Goal: Use online tool/utility: Utilize a website feature to perform a specific function

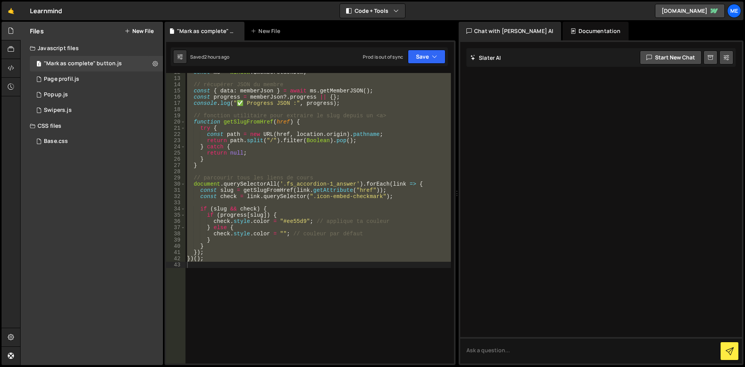
scroll to position [78, 0]
click at [330, 155] on div "const ms = window . $memberstackDom ; // récupérer JSON du membre const { data …" at bounding box center [317, 218] width 265 height 290
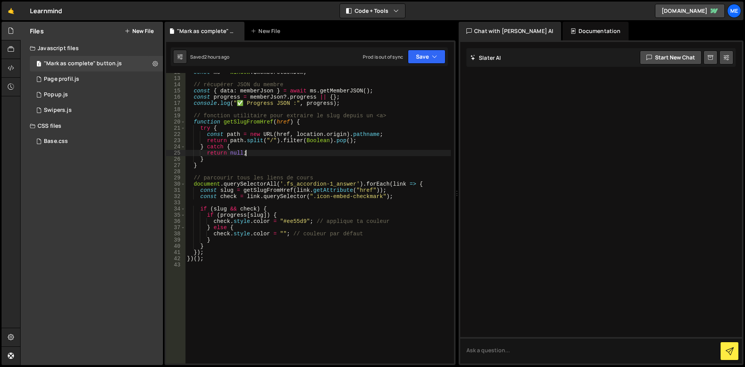
type textarea "})();"
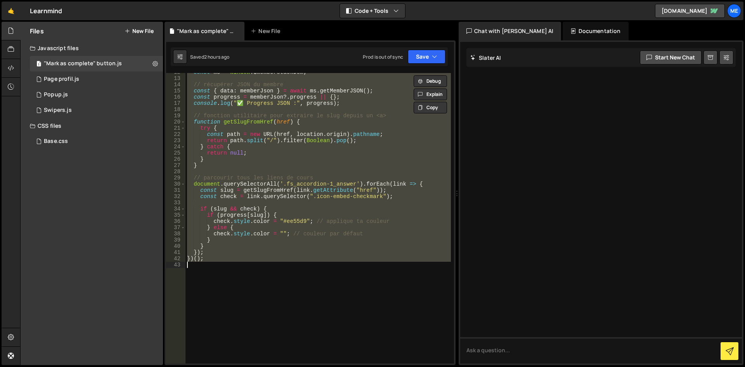
paste textarea
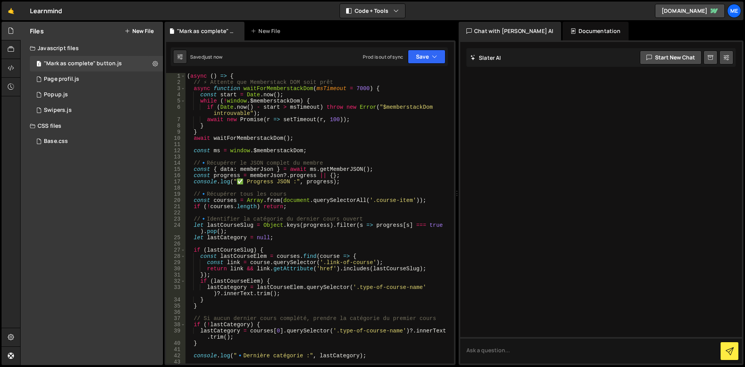
scroll to position [0, 0]
click at [339, 172] on div "( async ( ) => { // ⚡ Attente que Memberstack DOM soit prêt async function wait…" at bounding box center [317, 224] width 265 height 303
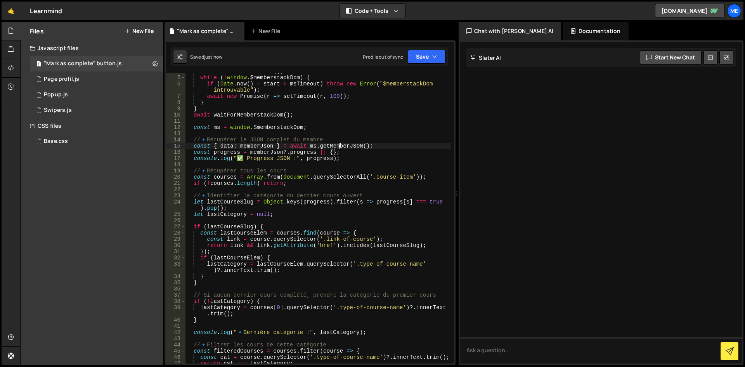
scroll to position [23, 0]
click at [379, 155] on div "const start = Date . now ( ) ; while ( ! window . $memberstackDom ) { if ( Date…" at bounding box center [317, 219] width 265 height 303
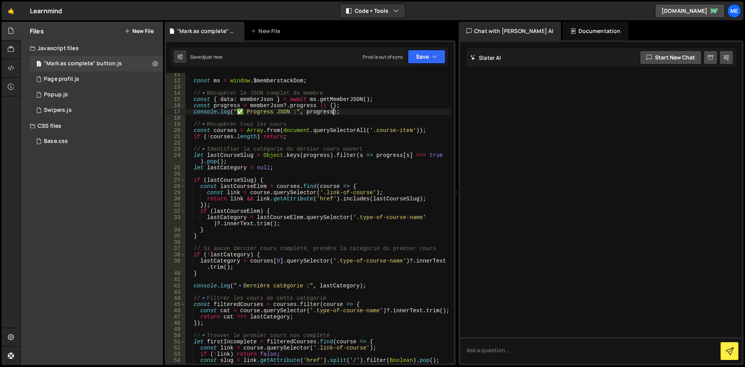
scroll to position [70, 0]
click at [338, 150] on div "const ms = window . $memberstackDom ; // 🔹 Récupérer le JSON complet du membre …" at bounding box center [317, 222] width 265 height 303
type textarea "})();"
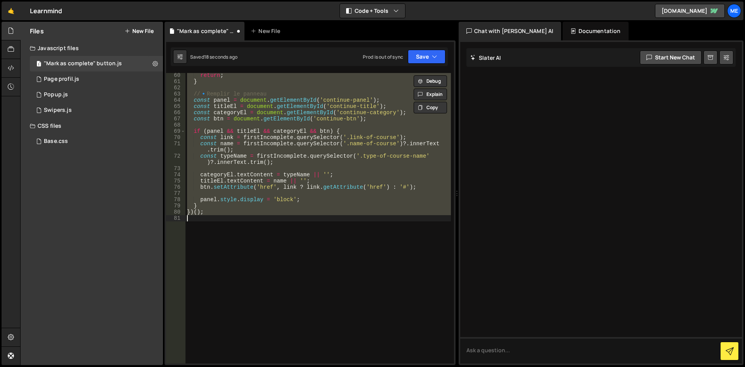
click at [245, 252] on div "return ; } // 🔹 Remplir le panneau const panel = document . getElementById ( 'c…" at bounding box center [317, 218] width 265 height 290
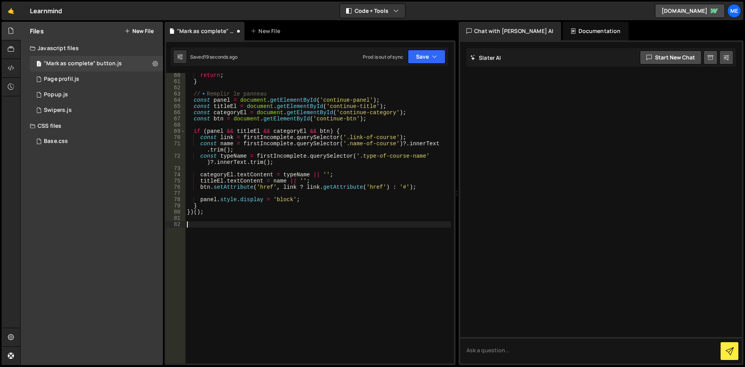
scroll to position [790, 0]
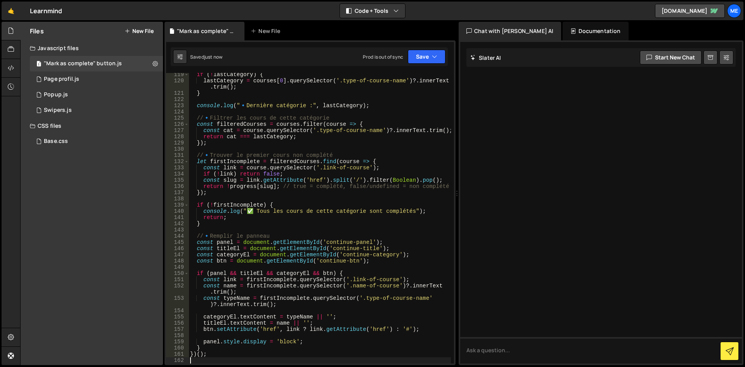
click at [370, 197] on div "if ( ! lastCategory ) { lastCategory = courses [ 0 ] . querySelector ( '.type-o…" at bounding box center [320, 222] width 262 height 303
type textarea "})();"
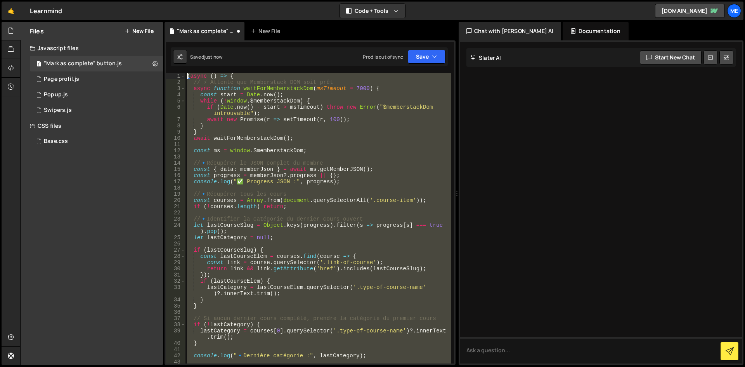
scroll to position [0, 0]
drag, startPoint x: 227, startPoint y: 194, endPoint x: 104, endPoint y: -34, distance: 259.1
click at [104, 0] on html "Projects [GEOGRAPHIC_DATA] Blog Me Your current team is Mekaa Projects Your Tea…" at bounding box center [372, 183] width 745 height 367
type textarea "(async () => { // ⚡ Attente que Memberstack DOM soit prêt"
paste textarea
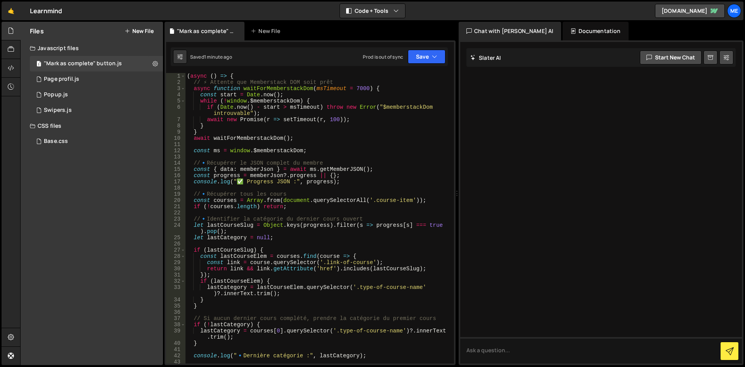
click at [360, 102] on div "( async ( ) => { // ⚡ Attente que Memberstack DOM soit prêt async function wait…" at bounding box center [317, 224] width 265 height 303
type textarea "})();"
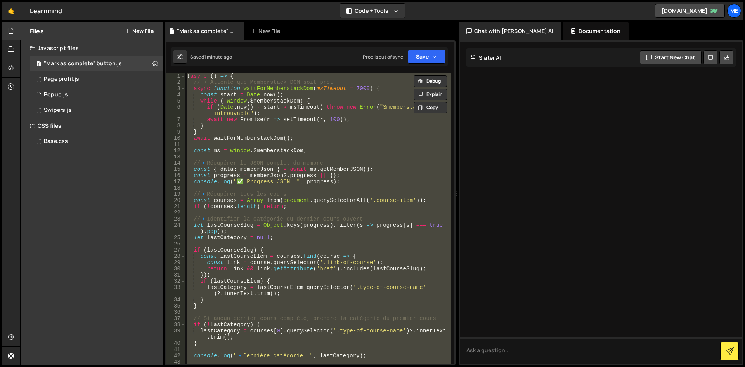
paste textarea
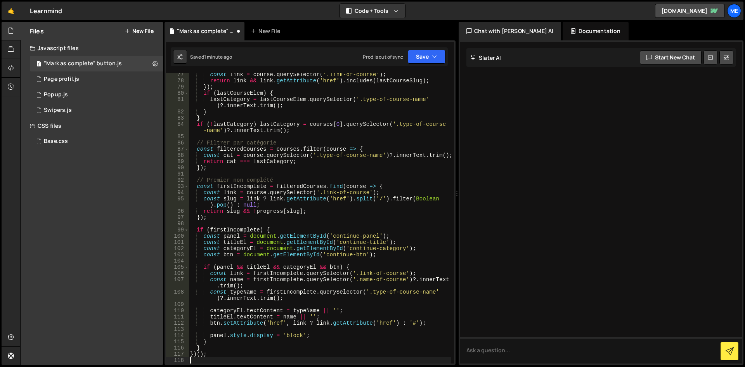
type textarea "})();"
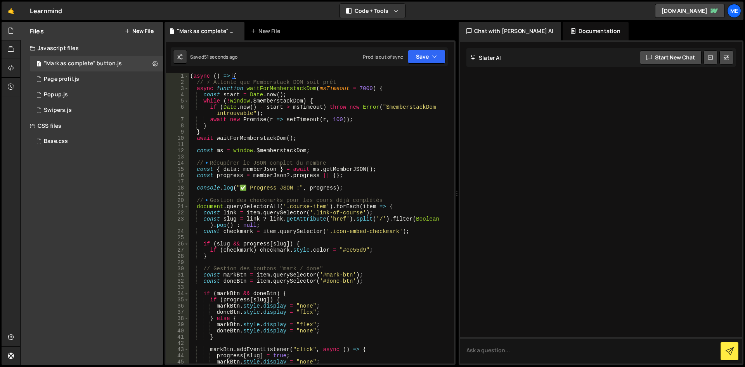
scroll to position [0, 0]
click at [363, 193] on div "( async ( ) => { // ⚡ Attente que Memberstack DOM soit prêt async function wait…" at bounding box center [320, 224] width 262 height 303
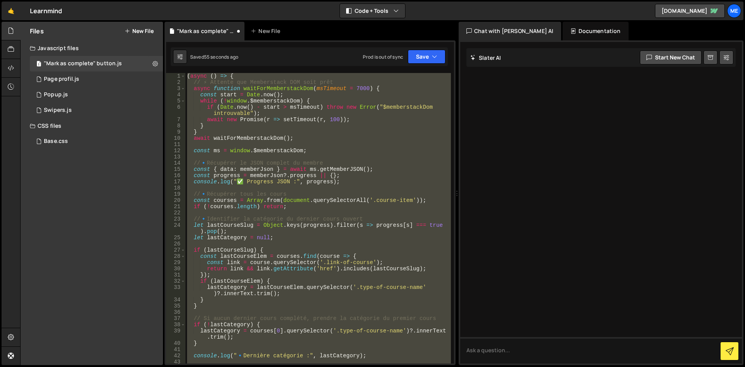
click at [366, 198] on div "( async ( ) => { // ⚡ Attente que Memberstack DOM soit prêt async function wait…" at bounding box center [317, 218] width 265 height 290
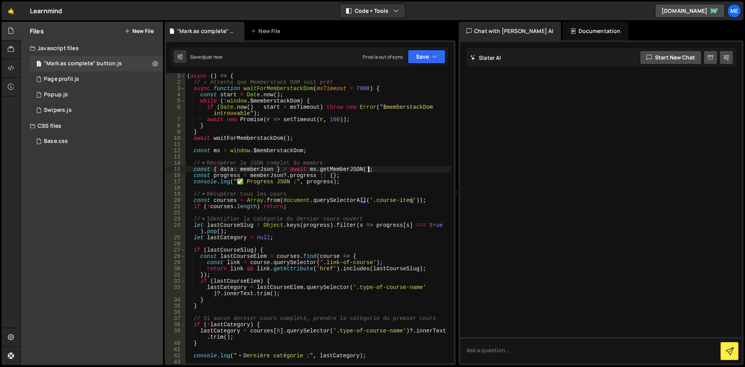
click at [382, 170] on div "( async ( ) => { // ⚡ Attente que Memberstack DOM soit prêt async function wait…" at bounding box center [317, 224] width 265 height 303
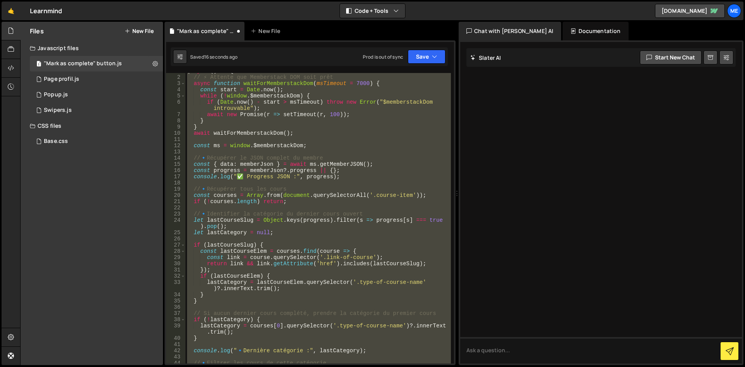
scroll to position [23, 0]
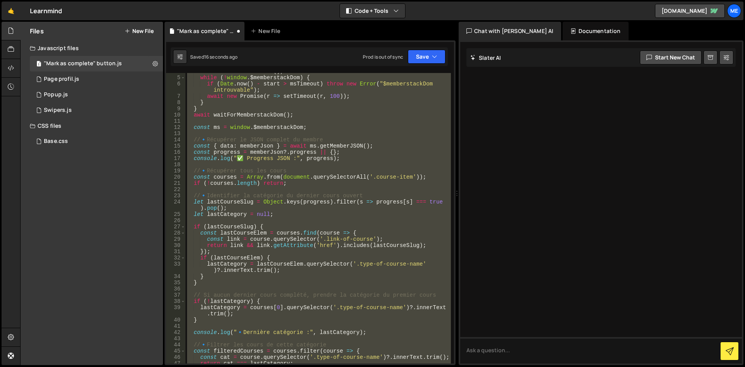
click at [385, 227] on div "const start = Date . now ( ) ; while ( ! window . $memberstackDom ) { if ( Date…" at bounding box center [317, 218] width 265 height 290
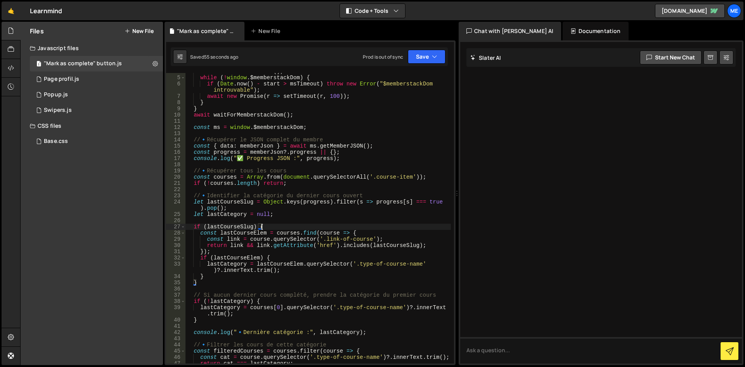
click at [283, 158] on div "const start = Date . now ( ) ; while ( ! window . $memberstackDom ) { if ( Date…" at bounding box center [317, 219] width 265 height 303
type textarea "})();"
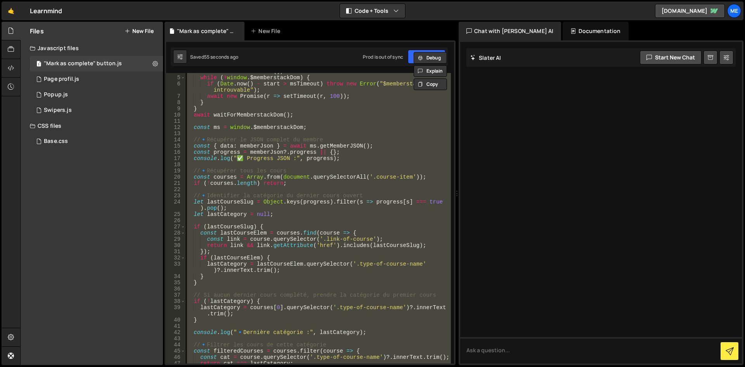
paste textarea
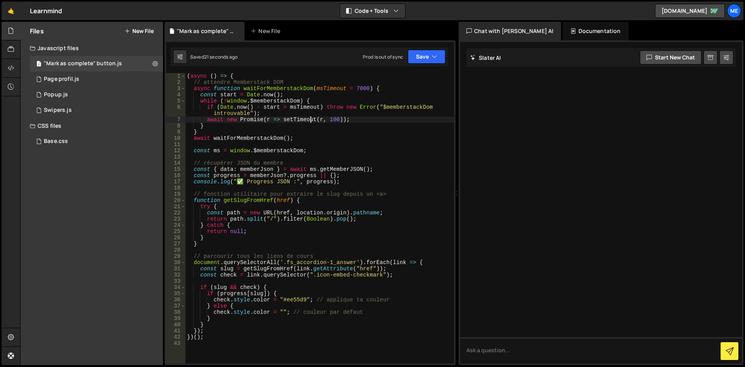
click at [310, 118] on div "( async ( ) => { // attendre Memberstack DOM async function waitForMemberstackD…" at bounding box center [319, 224] width 269 height 303
click at [422, 53] on button "Save" at bounding box center [427, 57] width 38 height 14
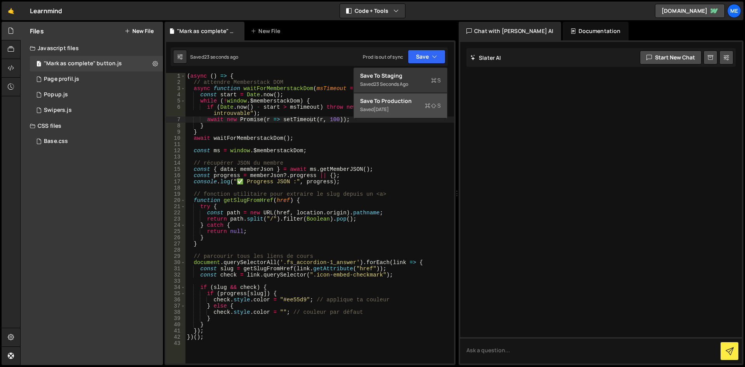
click at [416, 105] on div "Saved [DATE]" at bounding box center [400, 109] width 81 height 9
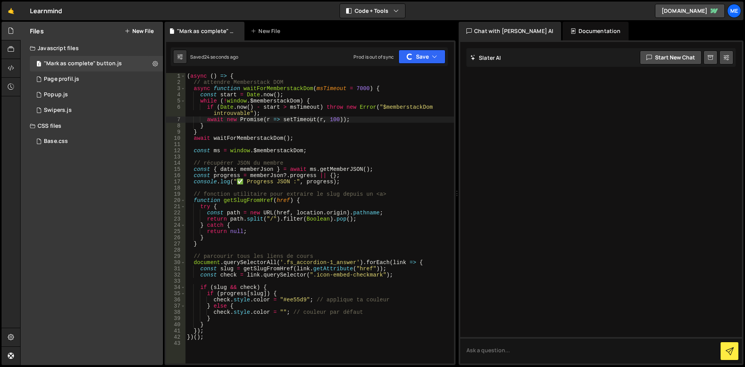
type textarea "}"
click at [372, 127] on div "( async ( ) => { // attendre Memberstack DOM async function waitForMemberstackD…" at bounding box center [319, 224] width 269 height 303
click at [362, 147] on div "( async ( ) => { // attendre Memberstack DOM async function waitForMemberstackD…" at bounding box center [319, 224] width 269 height 303
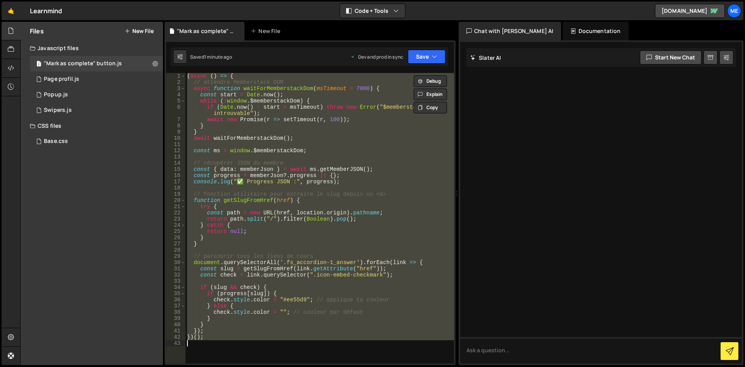
click at [365, 182] on div "( async ( ) => { // attendre Memberstack DOM async function waitForMemberstackD…" at bounding box center [319, 218] width 269 height 290
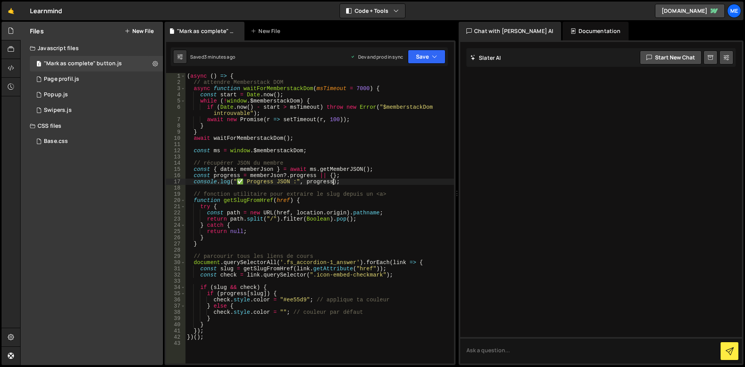
click at [368, 225] on div "( async ( ) => { // attendre Memberstack DOM async function waitForMemberstackD…" at bounding box center [319, 224] width 269 height 303
type textarea "} catch {"
click at [400, 188] on div "( async ( ) => { // attendre Memberstack DOM async function waitForMemberstackD…" at bounding box center [319, 224] width 269 height 303
click at [397, 100] on div "( async ( ) => { // attendre Memberstack DOM async function waitForMemberstackD…" at bounding box center [319, 224] width 269 height 303
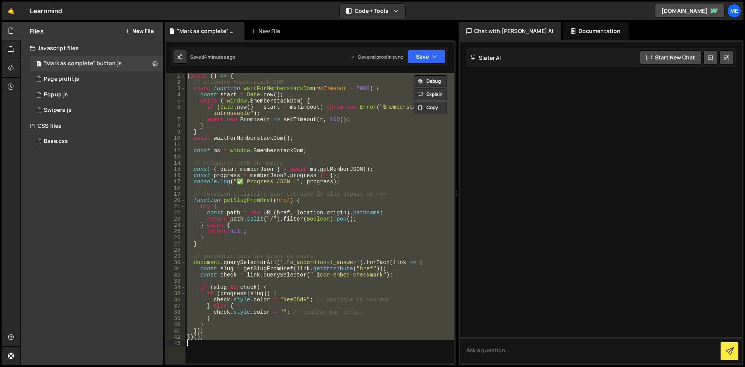
click at [303, 114] on div "( async ( ) => { // attendre Memberstack DOM async function waitForMemberstackD…" at bounding box center [319, 218] width 269 height 290
type textarea "})();"
paste textarea
type textarea "})();"
paste textarea
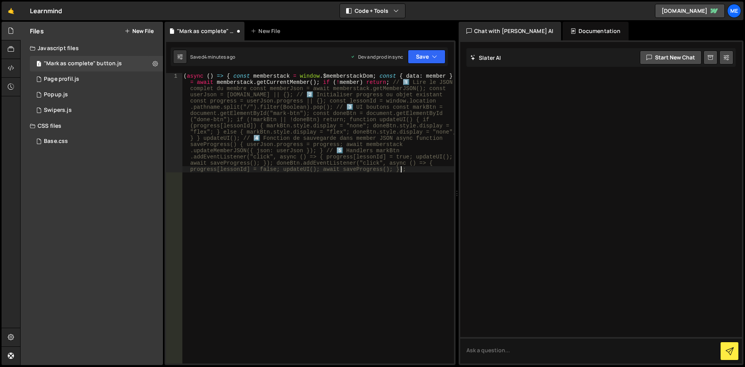
type textarea "(async () => { const memberstack = window.$memberstackDom; const { data: member…"
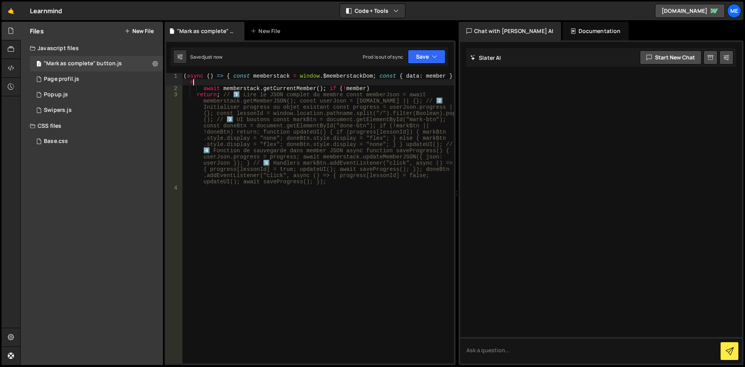
click at [306, 147] on div "( async ( ) => { const memberstack = window . $memberstackDom ; const { data : …" at bounding box center [318, 227] width 272 height 309
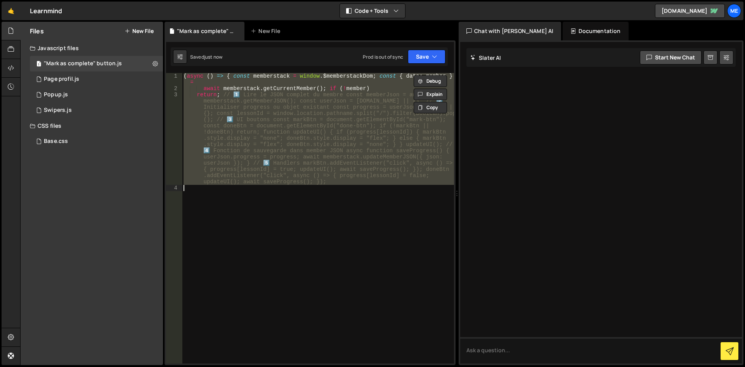
paste textarea
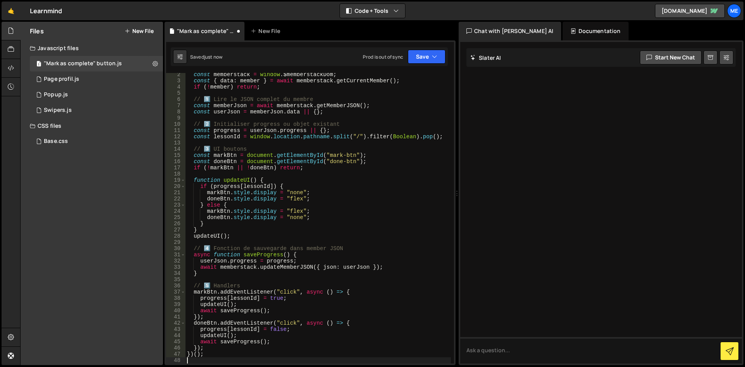
scroll to position [8, 0]
click at [278, 208] on div "const memberstack = window . $memberstackDom ; const { data : member } = await …" at bounding box center [317, 222] width 265 height 303
type textarea "})();"
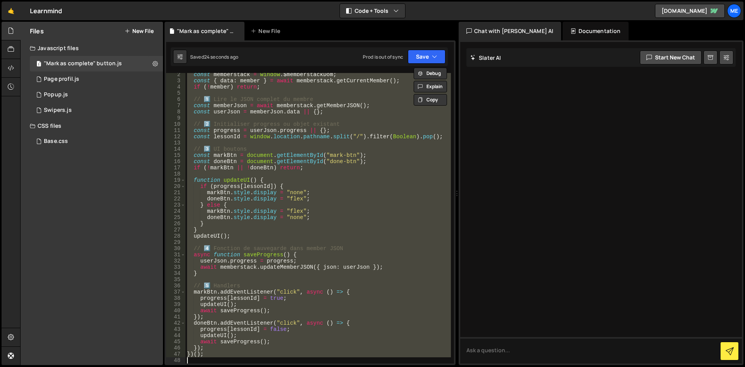
paste textarea
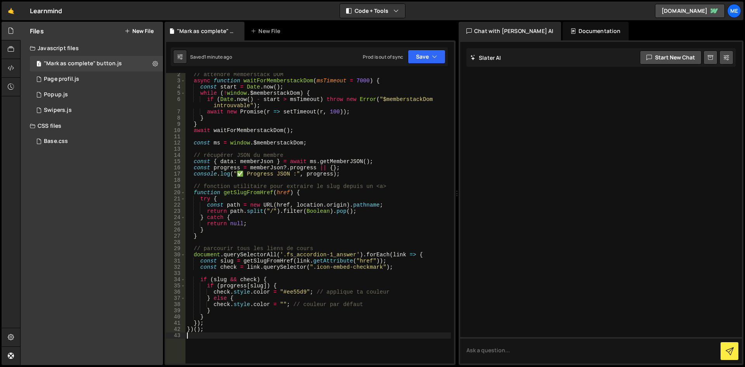
click at [310, 118] on div "// attendre Memberstack DOM async function waitForMemberstackDom ( msTimeout = …" at bounding box center [317, 222] width 265 height 303
type textarea "})();"
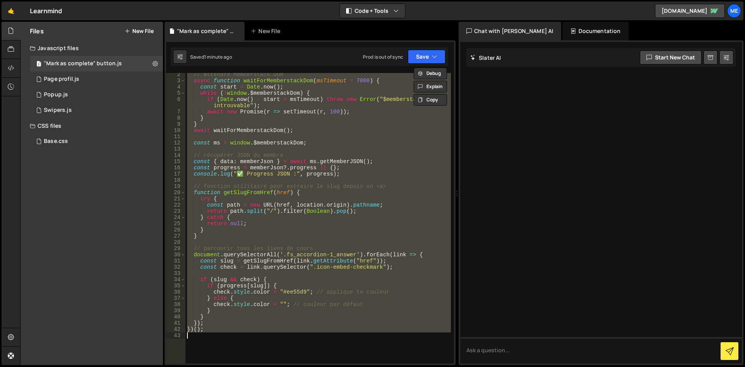
paste textarea
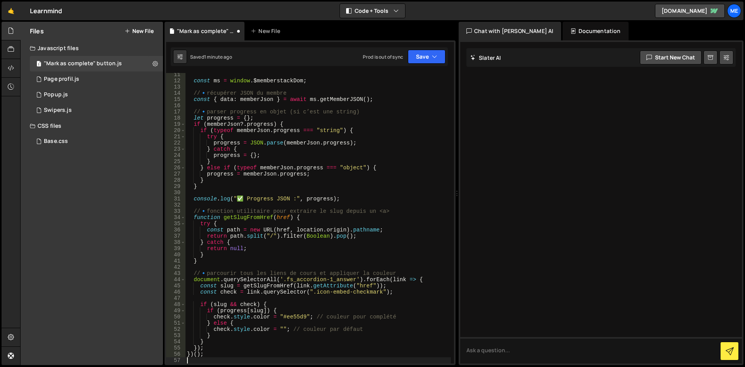
scroll to position [70, 0]
click at [307, 227] on div "const ms = window . $memberstackDom ; // 🔹 récupérer JSON du membre const { dat…" at bounding box center [317, 222] width 265 height 303
type textarea "})();"
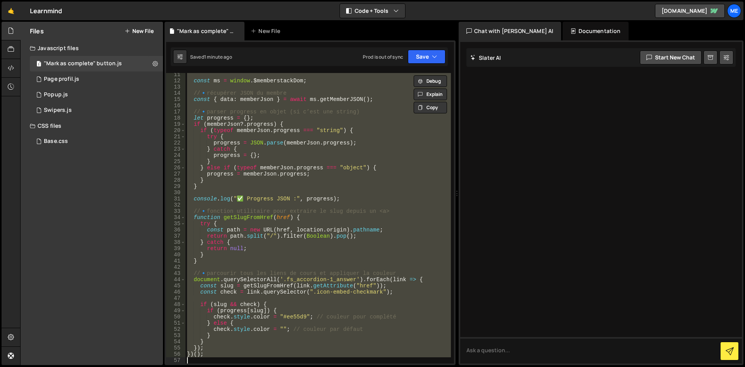
paste textarea
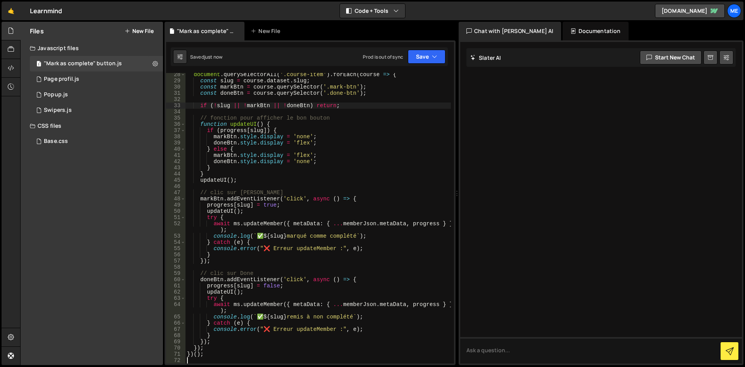
click at [371, 107] on div "document . querySelectorAll ( '.course-item' ) . forEach ( course => { const sl…" at bounding box center [317, 222] width 265 height 303
type textarea "})();"
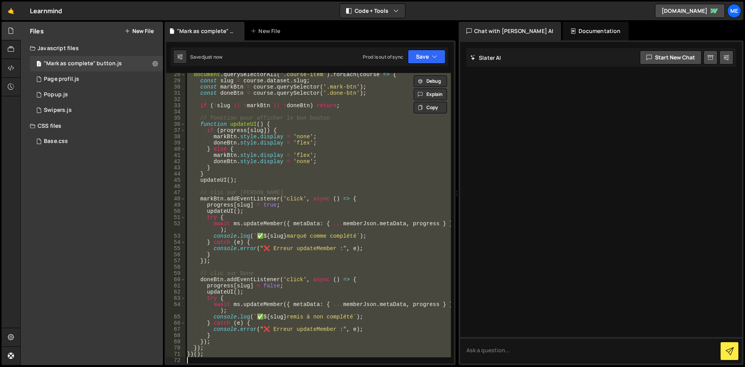
paste textarea
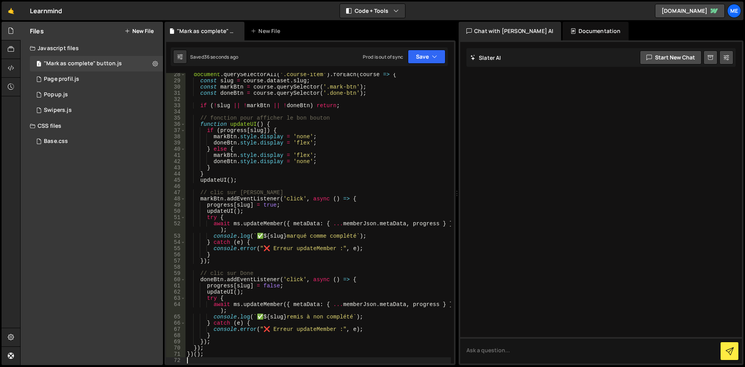
click at [303, 176] on div "document . querySelectorAll ( '.course-item' ) . forEach ( course => { const sl…" at bounding box center [317, 222] width 265 height 303
type textarea "})();"
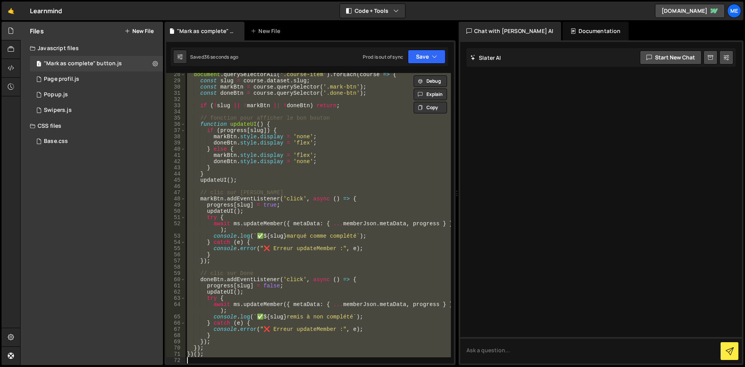
paste textarea
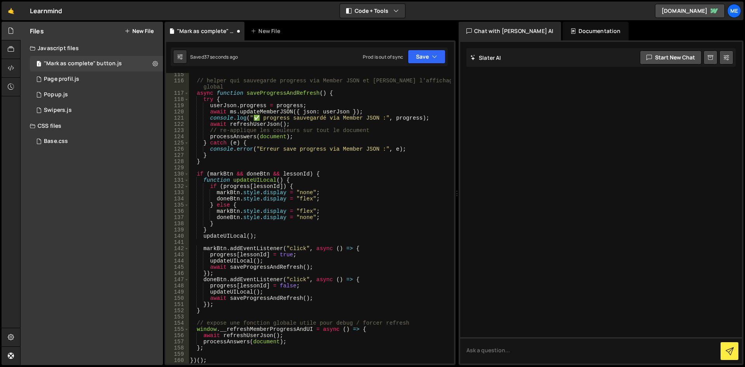
scroll to position [886, 0]
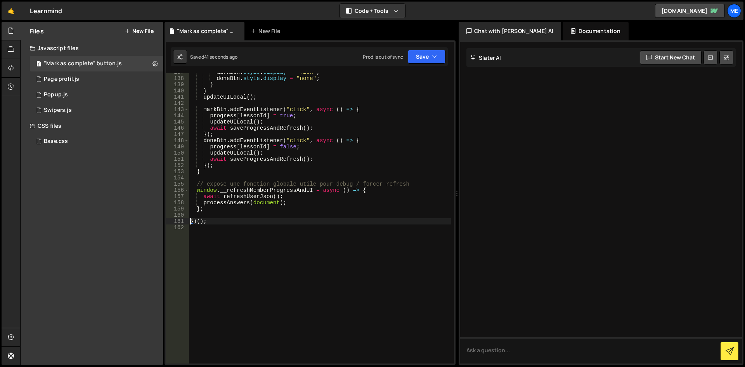
click at [215, 221] on div "markBtn . style . display = "flex" ; doneBtn . style . display = "none" ; } } u…" at bounding box center [320, 220] width 262 height 303
click at [218, 211] on div "markBtn . style . display = "flex" ; doneBtn . style . display = "none" ; } } u…" at bounding box center [320, 220] width 262 height 303
type textarea "};"
click at [236, 208] on div "markBtn . style . display = "flex" ; doneBtn . style . display = "none" ; } } u…" at bounding box center [320, 220] width 262 height 303
paste textarea "}"
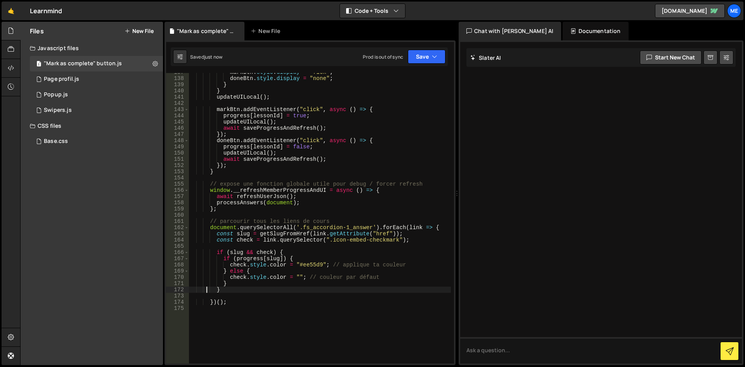
scroll to position [822, 0]
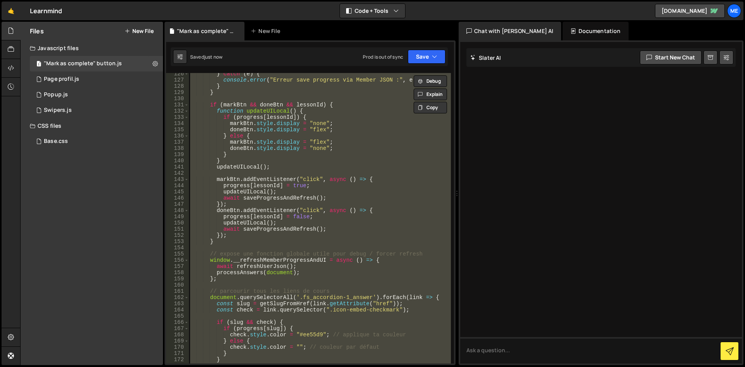
type textarea "})();"
click at [297, 170] on div "} catch ( e ) { console . error ( "Erreur save progress via Member JSON :" , e …" at bounding box center [320, 218] width 262 height 290
type textarea "})();"
paste textarea
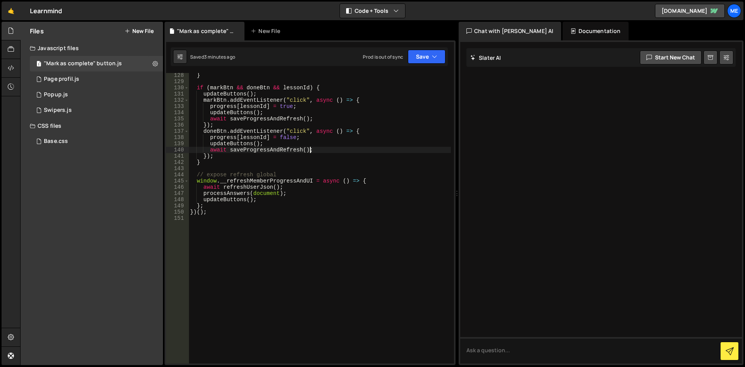
click at [346, 151] on div "} if ( markBtn && doneBtn && lessonId ) { updateButtons ( ) ; markBtn . addEven…" at bounding box center [320, 223] width 262 height 303
type textarea "})();"
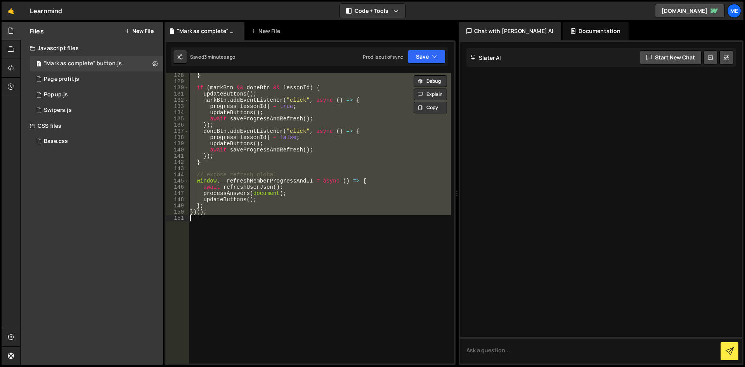
paste textarea
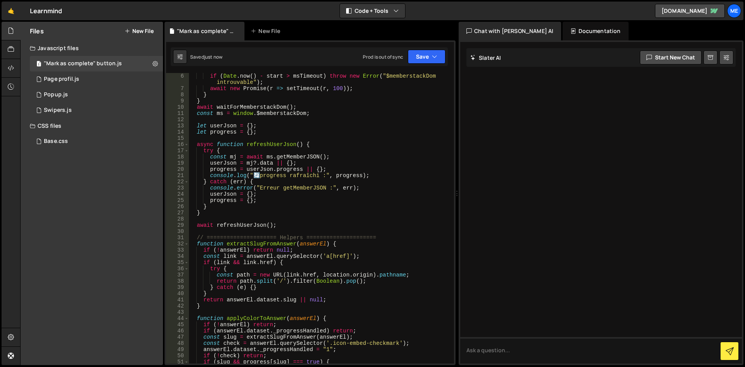
scroll to position [0, 0]
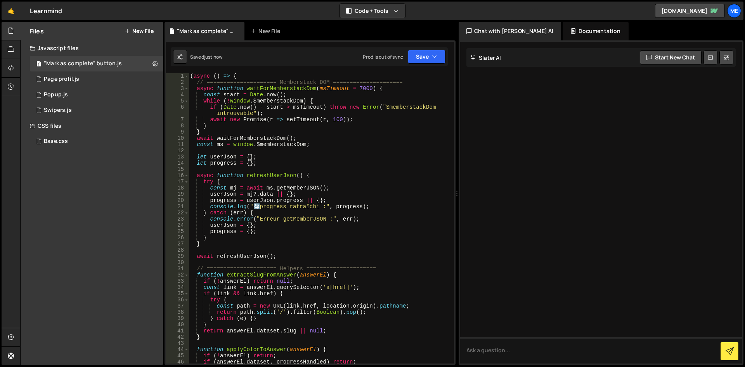
click at [361, 175] on div "( async ( ) => { // ===================== Memberstack DOM =====================…" at bounding box center [320, 224] width 262 height 303
click at [361, 130] on div "( async ( ) => { // ===================== Memberstack DOM =====================…" at bounding box center [320, 224] width 262 height 303
type textarea "})();"
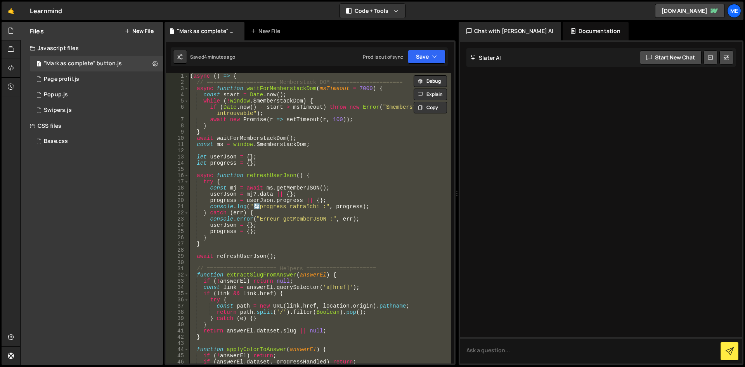
paste textarea
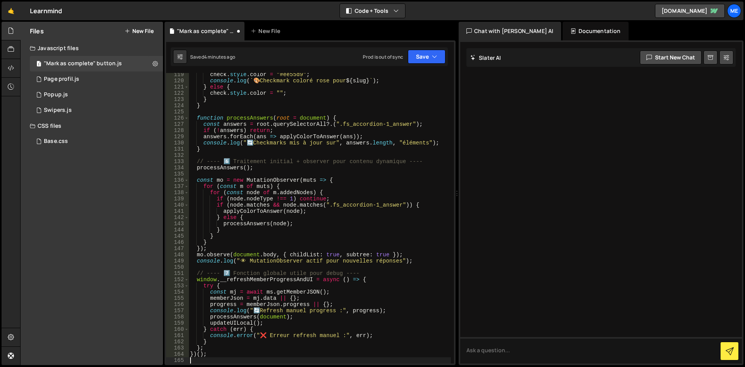
scroll to position [740, 0]
click at [373, 139] on div "check . style . color = "#ee55d9" ; console . log ( ` 🎨 Checkmark coloré rose p…" at bounding box center [320, 222] width 262 height 303
type textarea "})();"
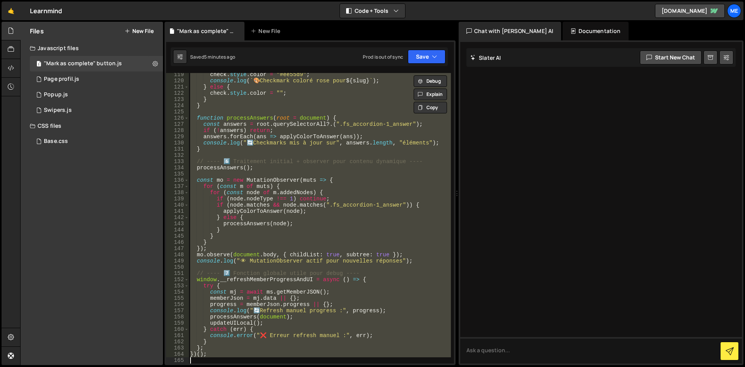
paste textarea
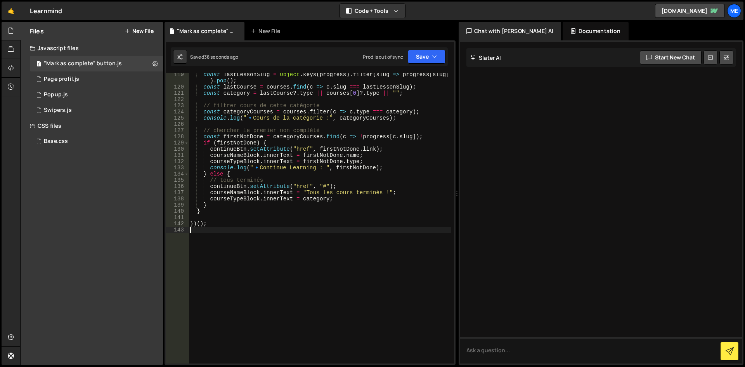
click at [292, 192] on div "const lastLessonSlug = Object . keys ( progress ) . filter ( slug => progress […" at bounding box center [320, 225] width 262 height 309
type textarea "})();"
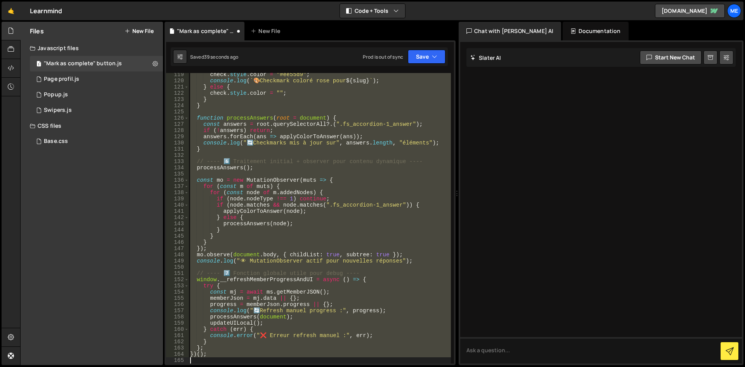
scroll to position [740, 0]
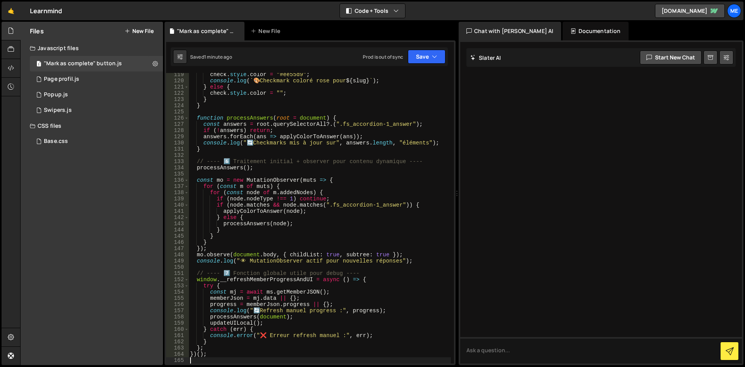
click at [350, 101] on div "check . style . color = "#ee55d9" ; console . log ( ` 🎨 Checkmark coloré rose p…" at bounding box center [320, 222] width 262 height 303
type textarea "})();"
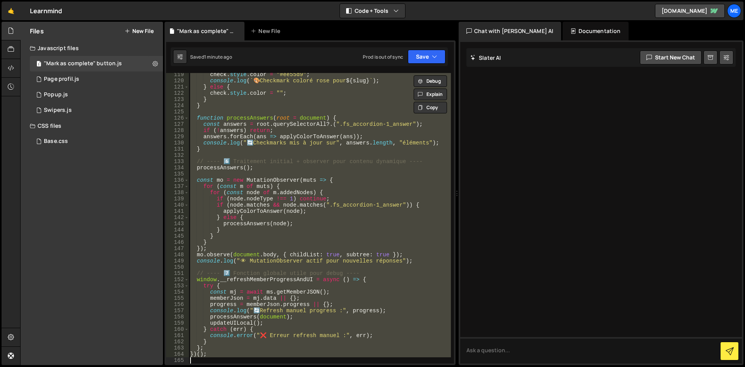
paste textarea
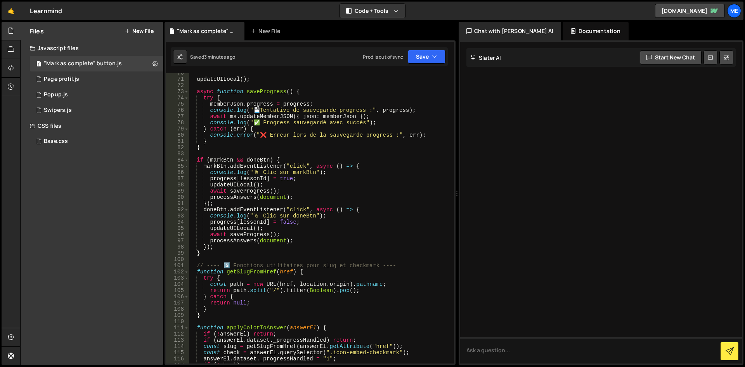
scroll to position [438, 0]
click at [348, 198] on div "updateUILocal ( ) ; async function saveProgress ( ) { try { memberJson . progre…" at bounding box center [320, 221] width 262 height 303
type textarea "processAnswers(document);"
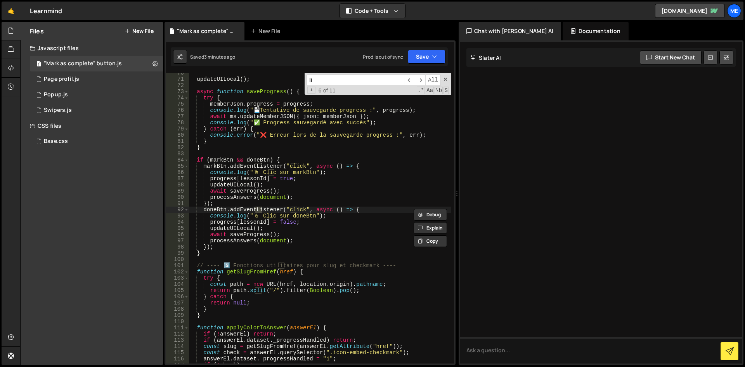
type input "l"
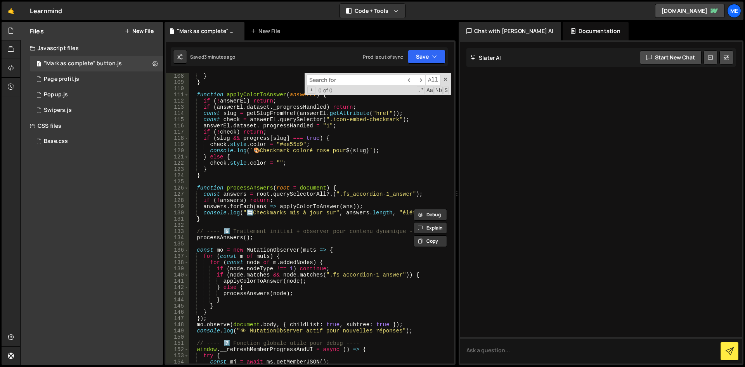
scroll to position [787, 0]
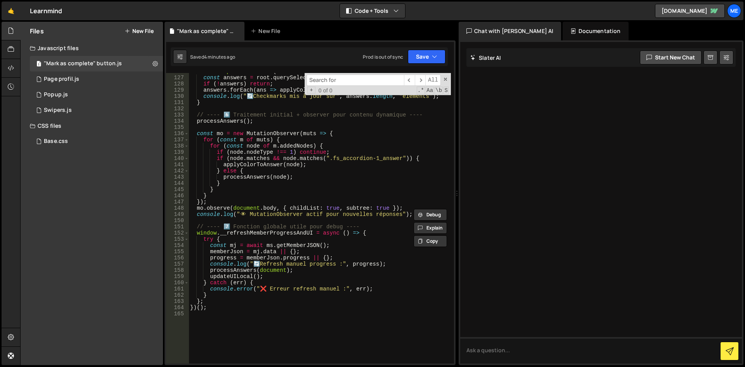
type textarea "});"
click at [366, 205] on div "function processAnswers ( root = document ) { const answers = root . querySelec…" at bounding box center [320, 219] width 262 height 303
click at [357, 83] on input at bounding box center [355, 80] width 97 height 11
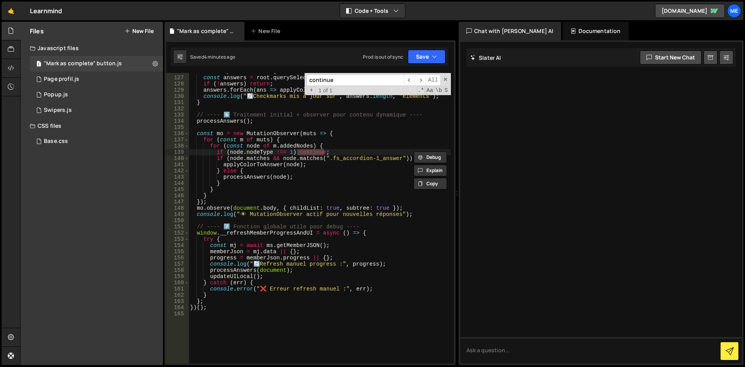
type input "continue"
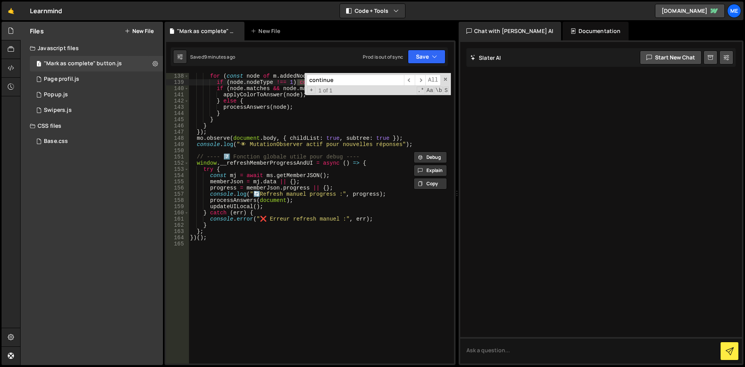
scroll to position [882, 0]
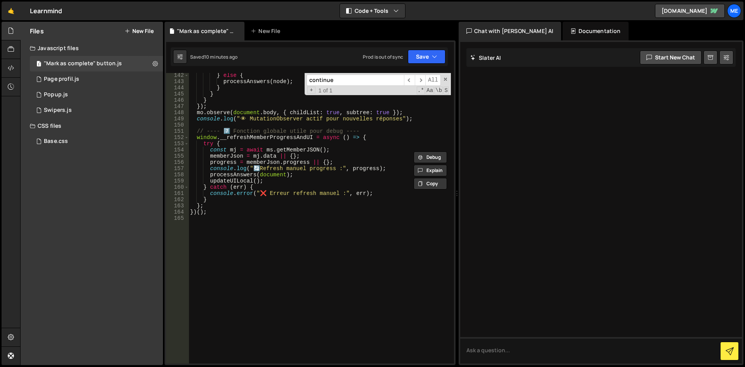
click at [293, 136] on div "} else { processAnswers ( node ) ; } } } }) ; mo . observe ( document . body , …" at bounding box center [320, 223] width 262 height 303
type textarea "})();"
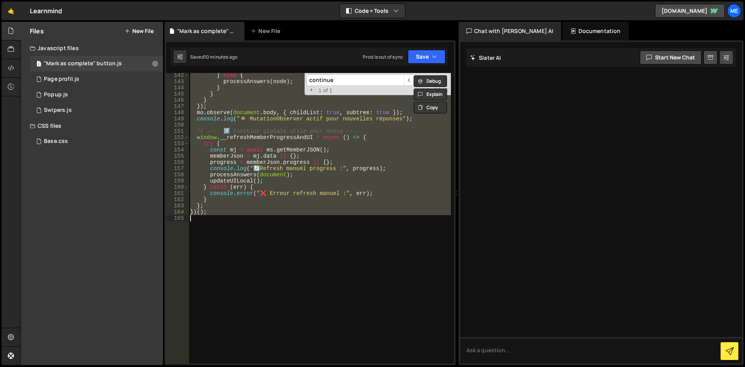
paste textarea
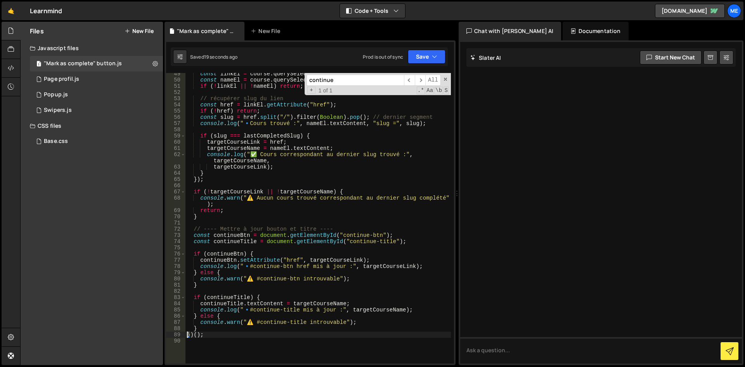
scroll to position [342, 0]
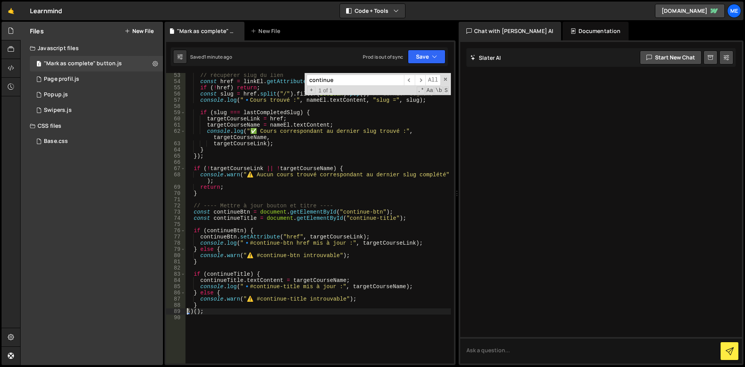
click at [299, 229] on div "// récupérer slug du lien const href = linkEl . getAttribute ( "href" ) ; if ( …" at bounding box center [317, 223] width 265 height 303
type textarea "})();"
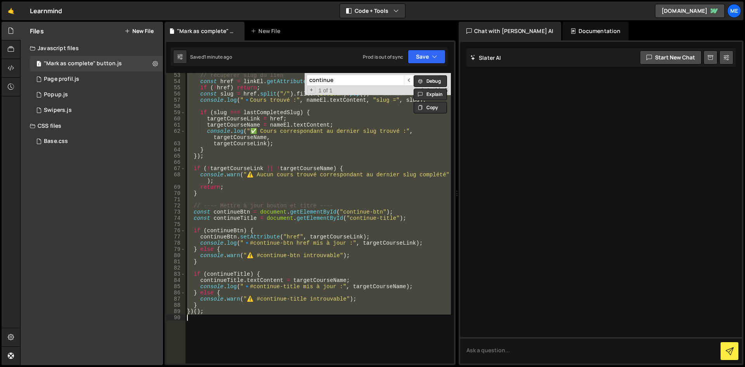
paste textarea
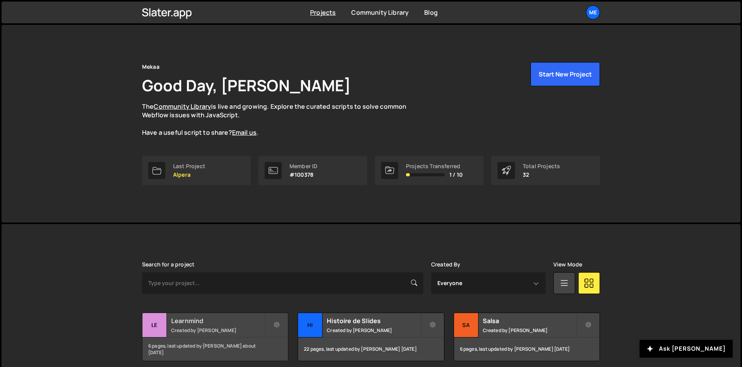
click at [226, 327] on small "Created by Alex Teillet" at bounding box center [218, 330] width 94 height 7
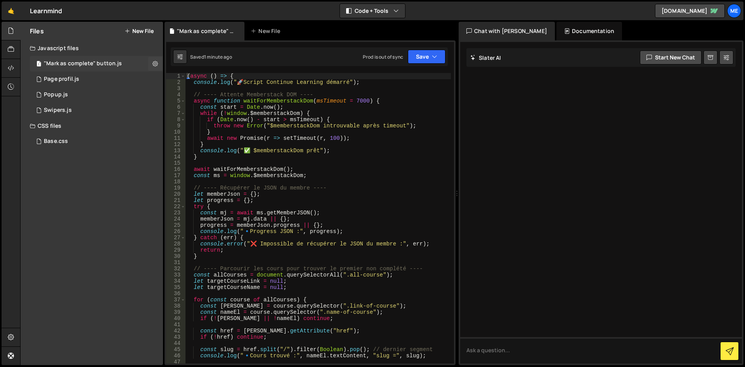
click at [73, 57] on div "1 "Mark as complete" button.js 0" at bounding box center [96, 64] width 133 height 16
click at [290, 132] on div "( async ( ) => { console . log ( " 🚀 Script Continue Learning démarré" ) ; // -…" at bounding box center [317, 224] width 265 height 303
type textarea "})();"
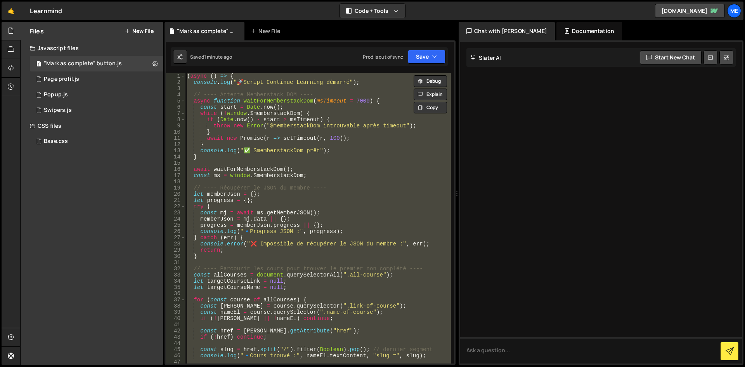
paste textarea
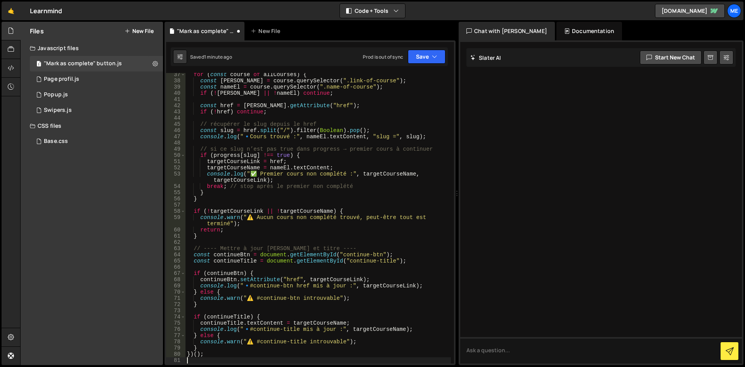
scroll to position [225, 0]
click at [385, 203] on div "for ( const course of allCourses ) { const linkEl = course . querySelector ( ".…" at bounding box center [317, 222] width 265 height 303
type textarea "})();"
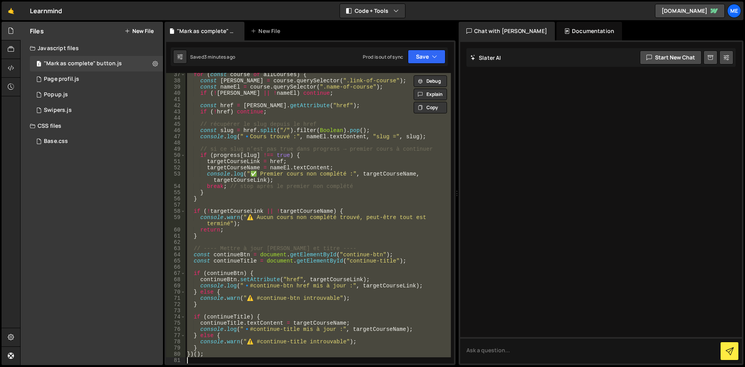
paste textarea
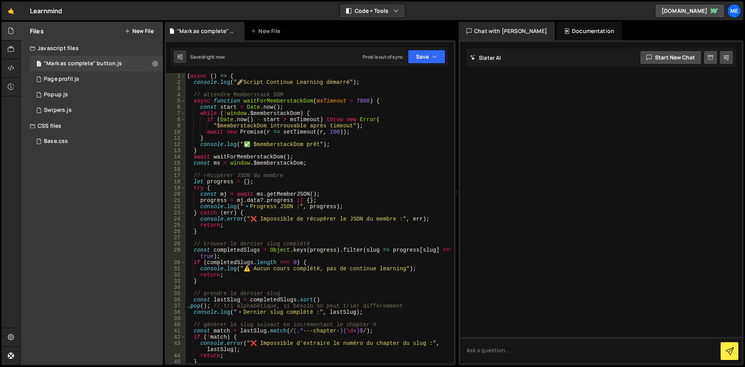
scroll to position [302, 0]
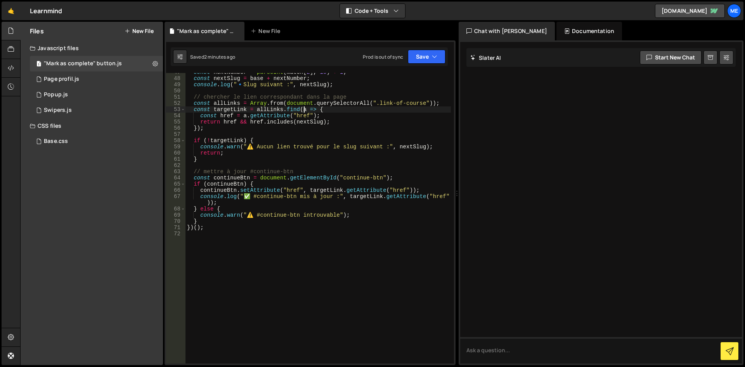
click at [305, 109] on div "const nextNumber = parseInt ( match [ 2 ] , 10 ) + 1 ; const nextSlug = base + …" at bounding box center [317, 220] width 265 height 303
type textarea "})();"
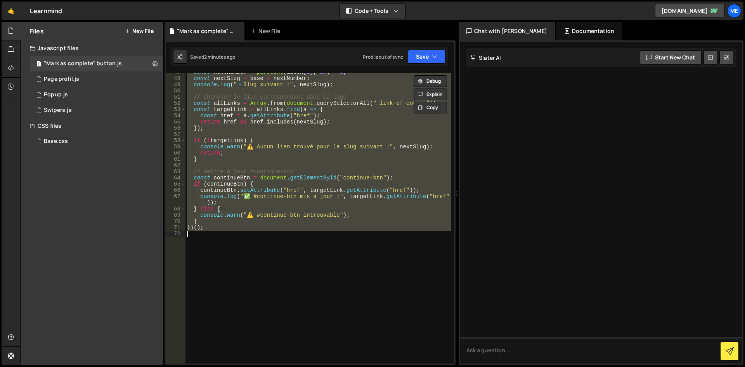
paste textarea
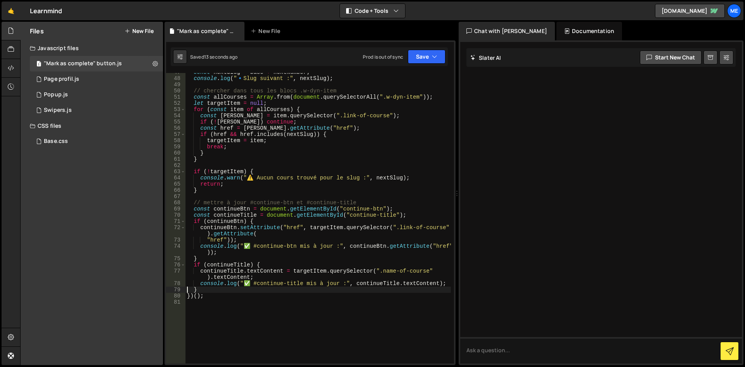
click at [415, 178] on div "const nextSlug = base + nextNumber ; console . log ( " 🔹 Slug suivant :" , next…" at bounding box center [317, 220] width 265 height 303
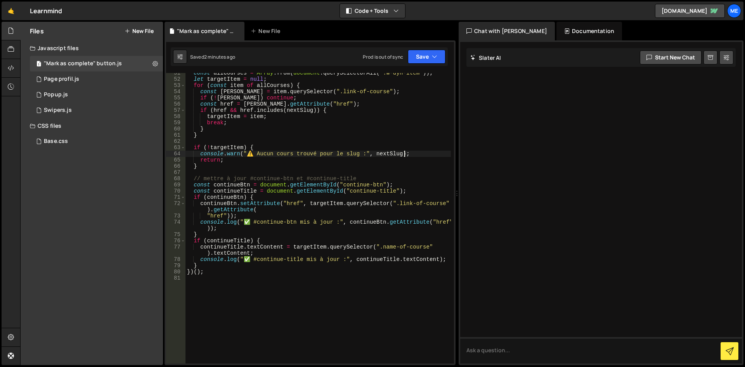
click at [335, 98] on div "const allCourses = Array . from ( document . querySelectorAll ( ".w-dyn-item" )…" at bounding box center [317, 221] width 265 height 303
type textarea "})();"
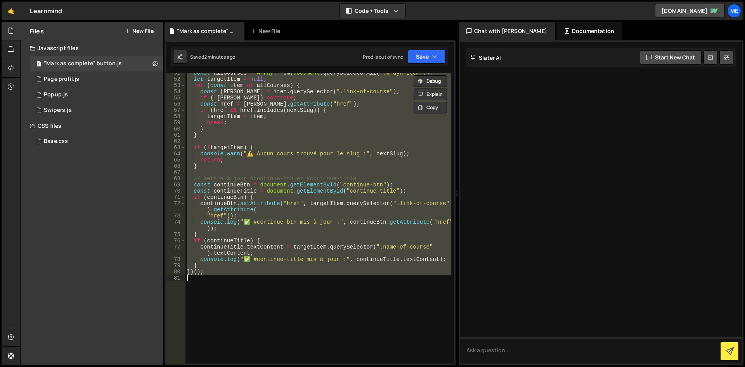
paste textarea
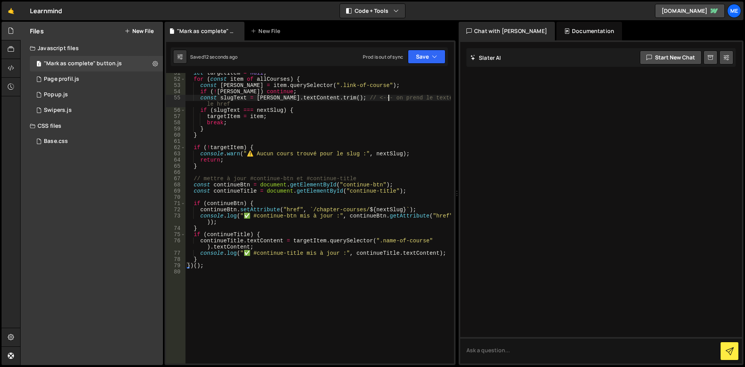
click at [386, 97] on div "let targetItem = null ; for ( const item of allCourses ) { const linkEl = item …" at bounding box center [317, 221] width 265 height 303
type textarea "const slugText = linkEl.textContent.trim(); // <--- on prend le texte et pas le…"
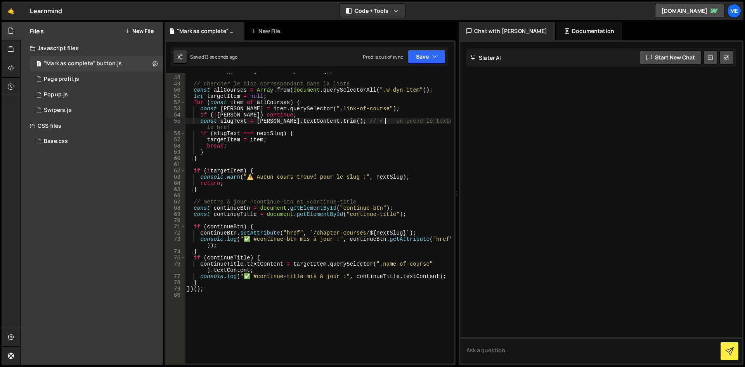
scroll to position [303, 0]
click at [248, 297] on div "console . log ( " 🔹 Slug suivant :" , nextSlug ) ; // chercher le bloc correspo…" at bounding box center [317, 219] width 265 height 303
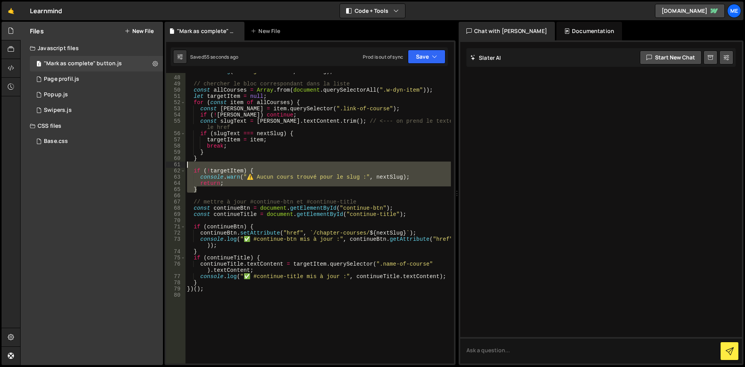
drag, startPoint x: 216, startPoint y: 188, endPoint x: 187, endPoint y: 165, distance: 37.6
click at [187, 165] on div "console . log ( " 🔹 Slug suivant :" , nextSlug ) ; // chercher le bloc correspo…" at bounding box center [317, 219] width 265 height 303
type textarea "if (!targetItem) {"
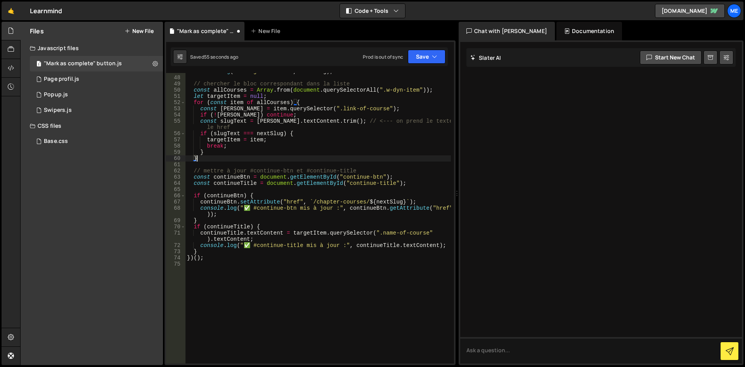
click at [241, 184] on div "console . log ( " 🔹 Slug suivant :" , nextSlug ) ; // chercher le bloc correspo…" at bounding box center [317, 219] width 265 height 303
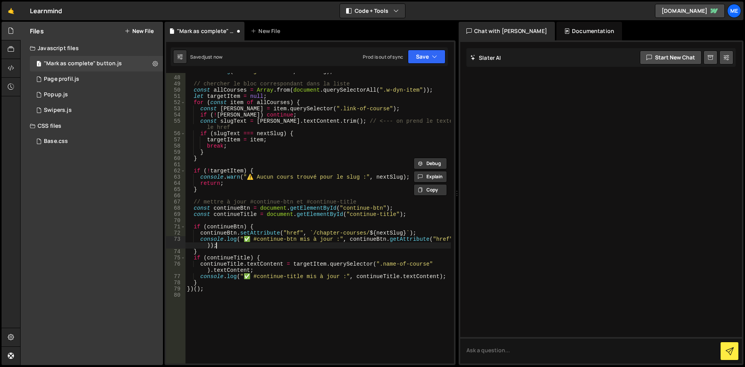
click at [336, 248] on div "console . log ( " 🔹 Slug suivant :" , nextSlug ) ; // chercher le bloc correspo…" at bounding box center [317, 219] width 265 height 303
click at [359, 95] on div "console . log ( " 🔹 Slug suivant :" , nextSlug ) ; // chercher le bloc correspo…" at bounding box center [317, 219] width 265 height 303
type textarea "})();"
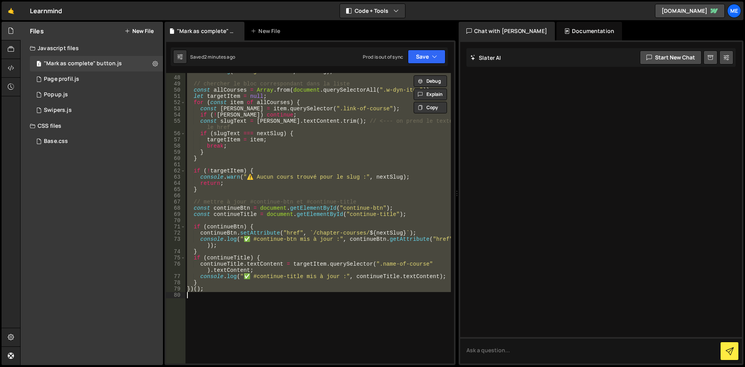
paste textarea
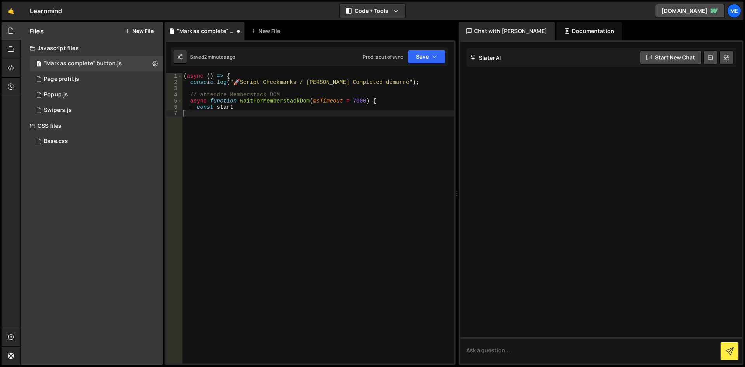
click at [321, 188] on div "( async ( ) => { console . log ( " 🚀 Script Checkmarks / Mark Completed démarré…" at bounding box center [318, 224] width 272 height 303
type textarea "const start"
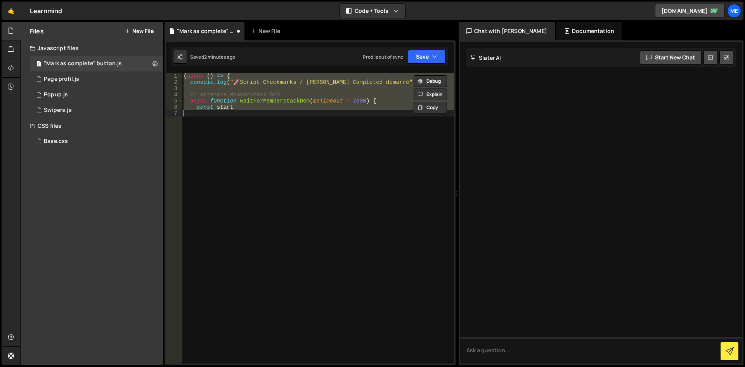
paste textarea
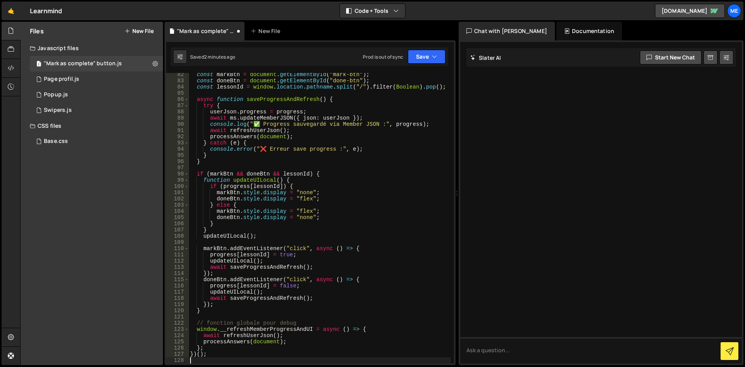
type textarea "})();"
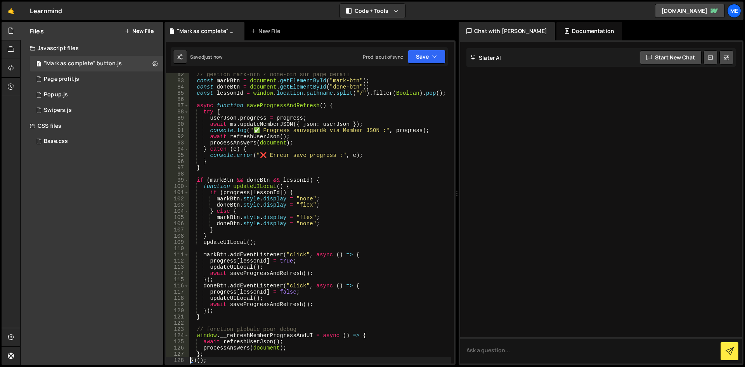
click at [143, 30] on button "New File" at bounding box center [139, 31] width 29 height 6
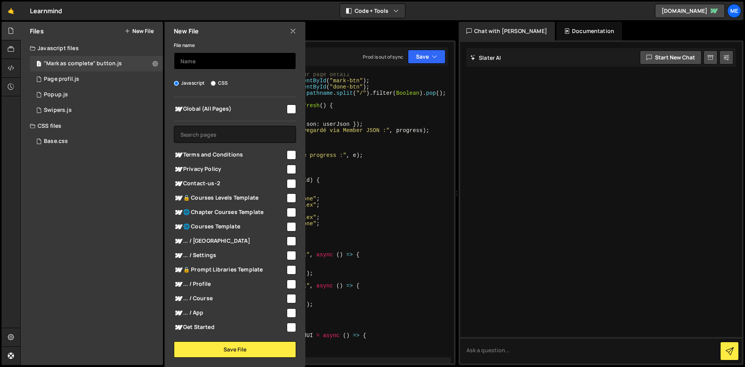
click at [185, 60] on input "text" at bounding box center [235, 60] width 122 height 17
type input "Continue Learning Pannel"
click at [276, 113] on span "Global (All Pages)" at bounding box center [230, 108] width 112 height 9
checkbox input "true"
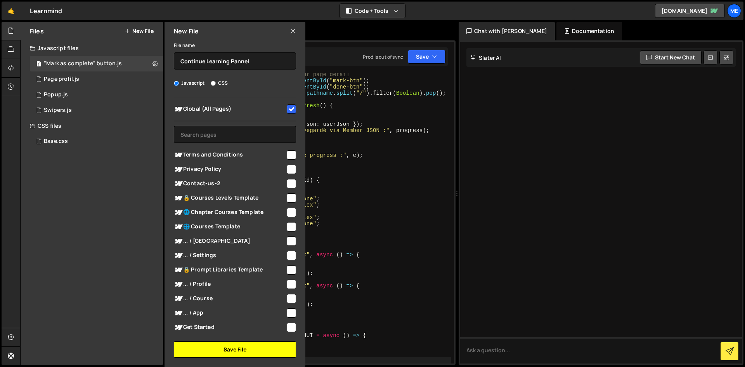
click at [250, 354] on button "Save File" at bounding box center [235, 349] width 122 height 16
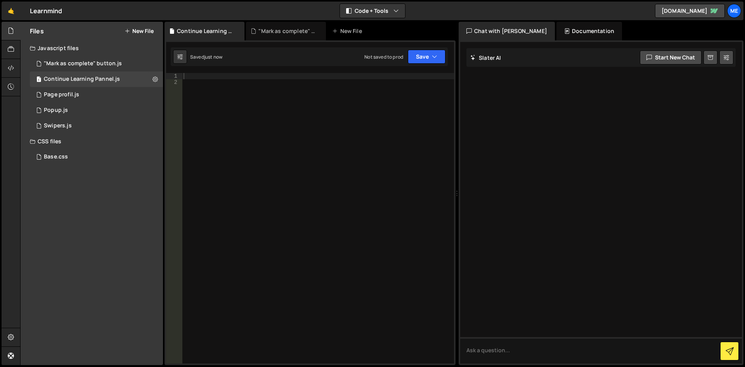
click at [340, 185] on div at bounding box center [318, 224] width 272 height 303
click at [324, 158] on div at bounding box center [318, 224] width 272 height 303
paste textarea "const base = match[1];"
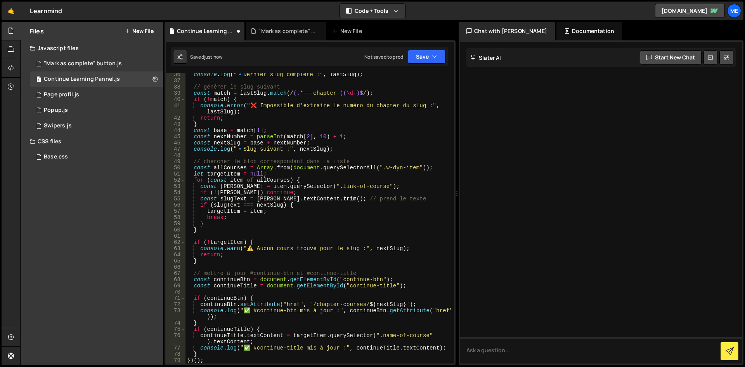
scroll to position [225, 0]
click at [332, 133] on div "console . log ( " 🔹 Dernier slug complété :" , lastSlug ) ; // générer le slug …" at bounding box center [317, 222] width 265 height 303
type textarea "const base = match[1];"
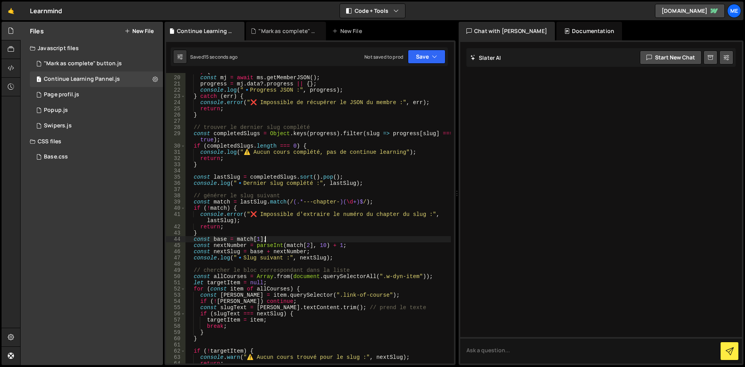
scroll to position [70, 0]
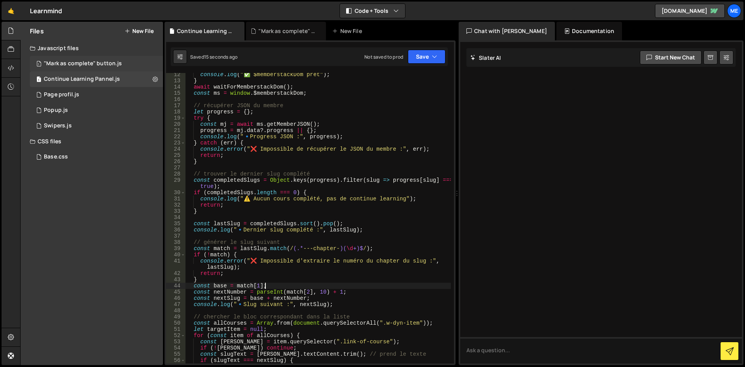
click at [108, 64] on div ""Mark as complete" button.js" at bounding box center [83, 63] width 78 height 7
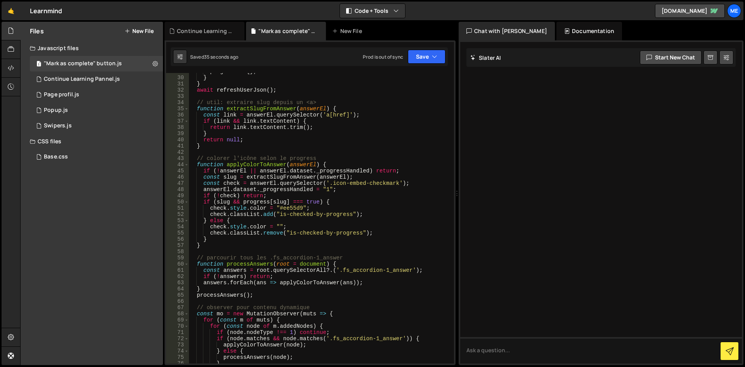
scroll to position [155, 0]
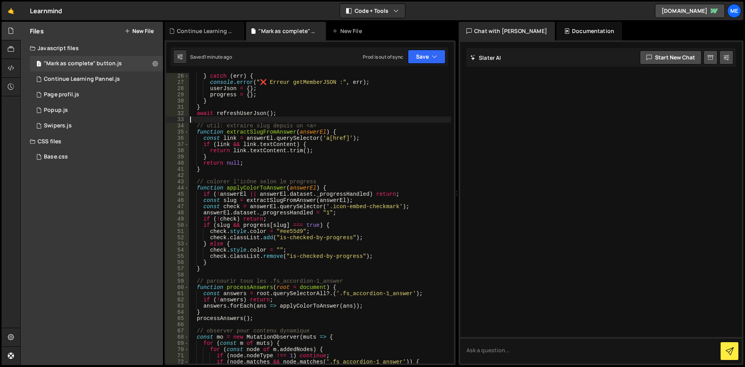
click at [198, 118] on div "} catch ( err ) { console . error ( "❌ Erreur getMemberJSON :" , err ) ; userJs…" at bounding box center [320, 224] width 262 height 303
type textarea "})();"
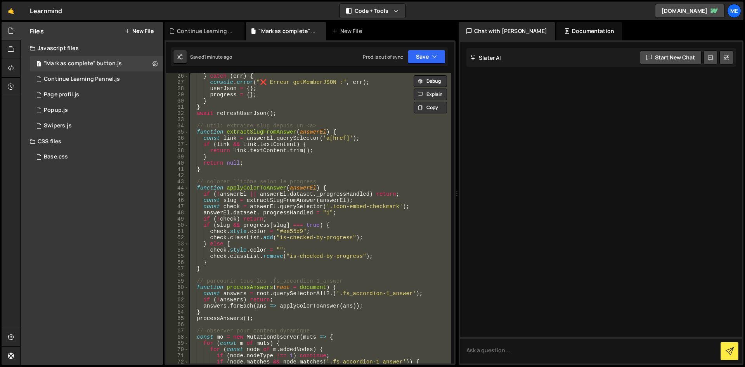
paste textarea
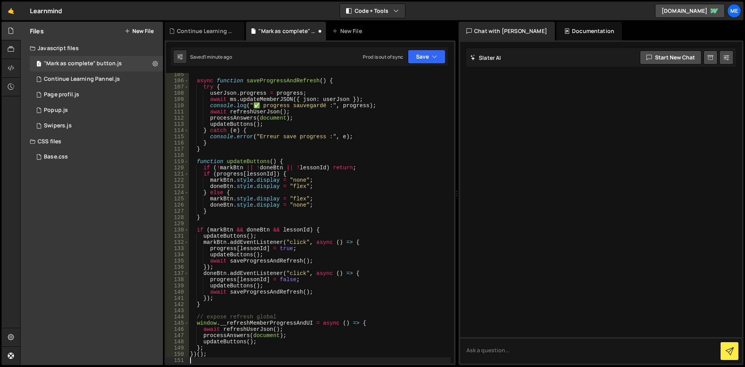
scroll to position [653, 0]
click at [77, 83] on div "1 Continue Learning Pannel.js 0" at bounding box center [96, 79] width 133 height 16
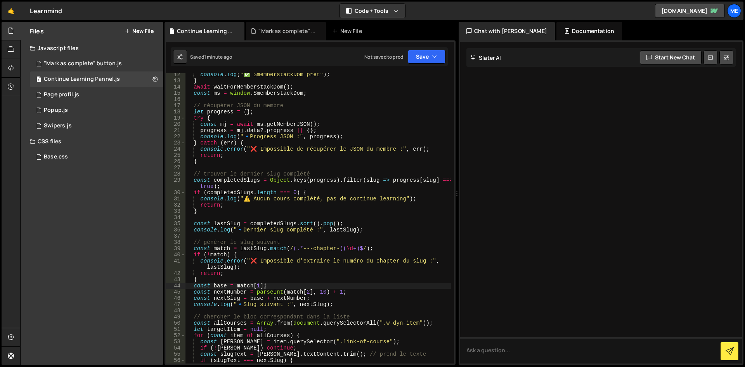
click at [236, 111] on div "console . log ( "✅ $memberstackDom prêt" ) ; } await waitForMemberstackDom ( ) …" at bounding box center [317, 222] width 265 height 303
click at [275, 171] on div "console . log ( "✅ $memberstackDom prêt" ) ; } await waitForMemberstackDom ( ) …" at bounding box center [317, 222] width 265 height 303
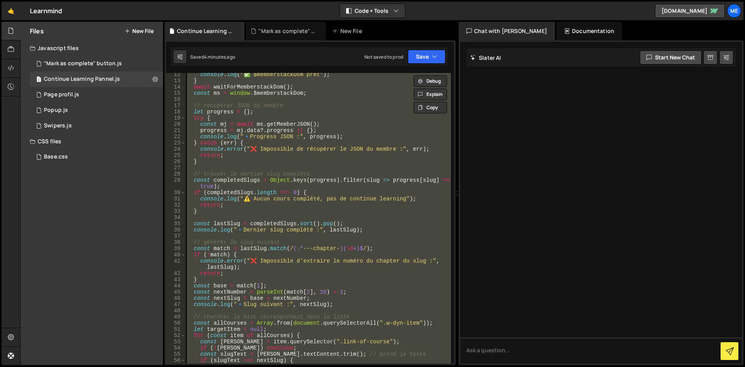
click at [323, 224] on div "console . log ( "✅ $memberstackDom prêt" ) ; } await waitForMemberstackDom ( ) …" at bounding box center [317, 218] width 265 height 290
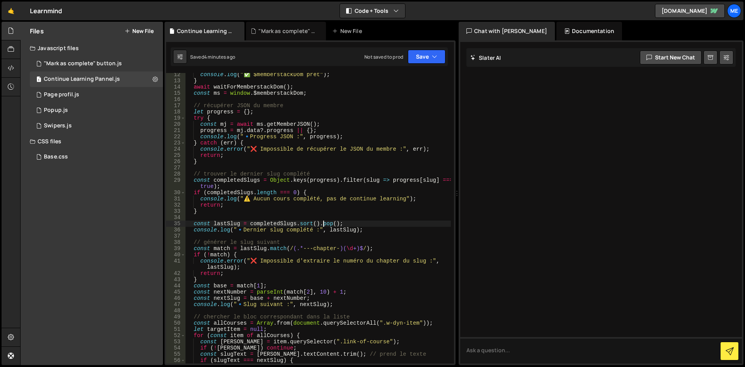
type textarea "})();"
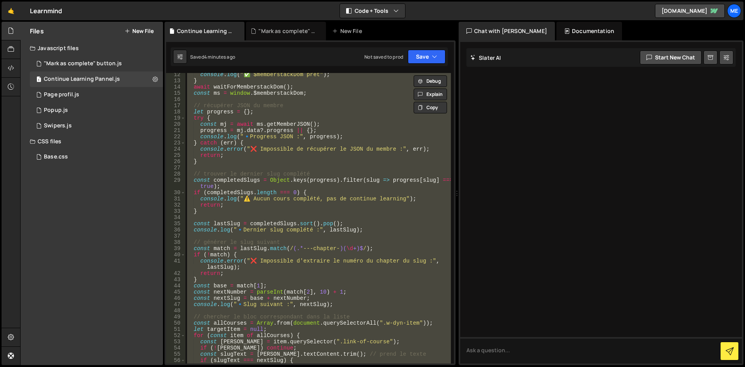
paste textarea
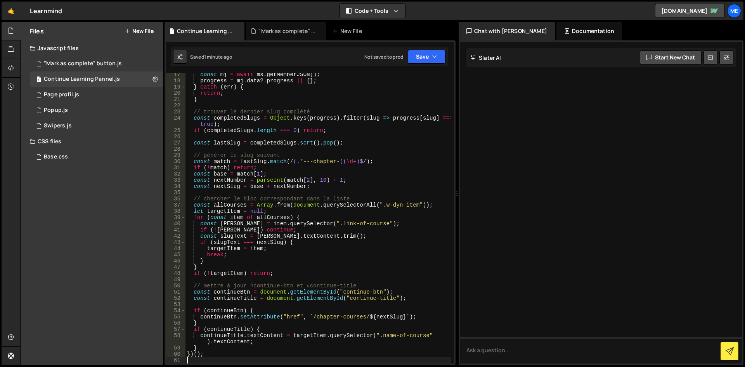
click at [337, 199] on div "const mj = await ms . getMemberJSON ( ) ; progress = mj . data ?. progress || {…" at bounding box center [317, 222] width 265 height 303
type textarea "})();"
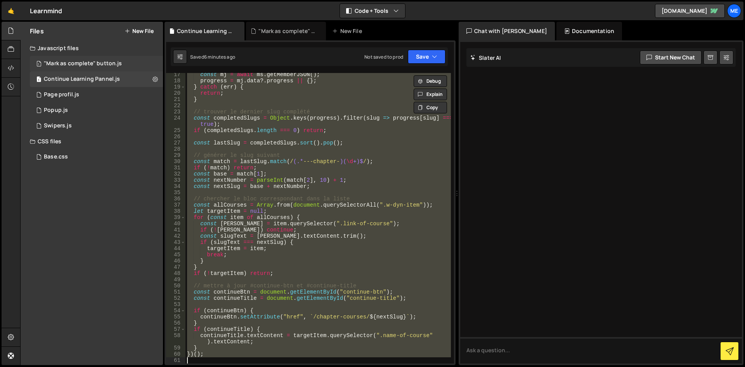
click at [91, 66] on div ""Mark as complete" button.js" at bounding box center [83, 63] width 78 height 7
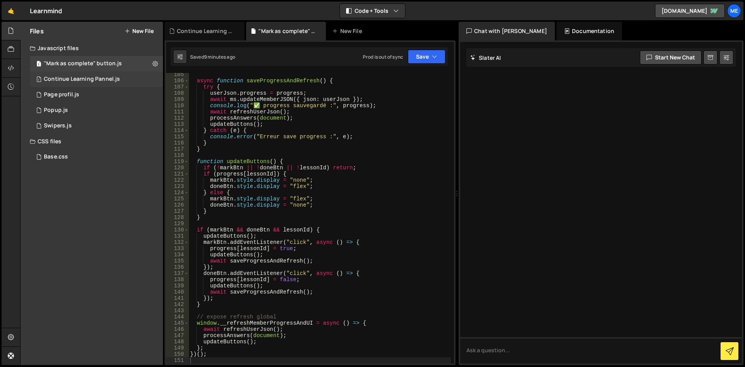
click at [96, 80] on div "Continue Learning Pannel.js" at bounding box center [82, 79] width 76 height 7
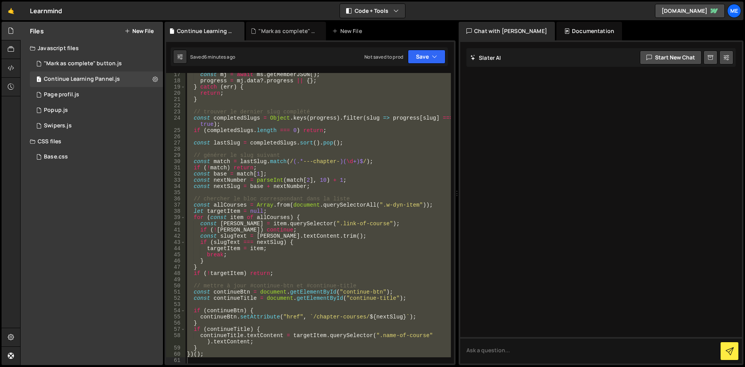
click at [334, 104] on div "const mj = await ms . getMemberJSON ( ) ; progress = mj . data ?. progress || {…" at bounding box center [317, 218] width 265 height 290
paste textarea ".course_bar"
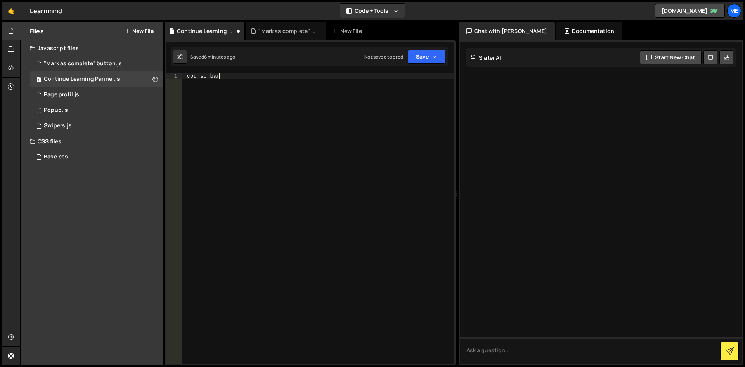
scroll to position [243, 0]
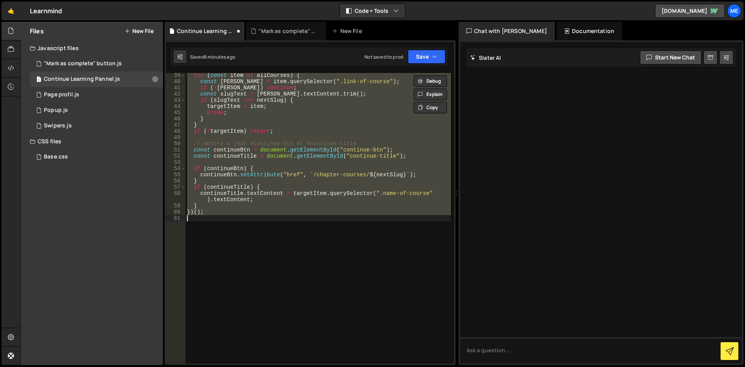
click at [296, 211] on div "for ( const item of allCourses ) { const linkEl = item . querySelector ( ".link…" at bounding box center [317, 223] width 265 height 303
type textarea "})();"
paste textarea
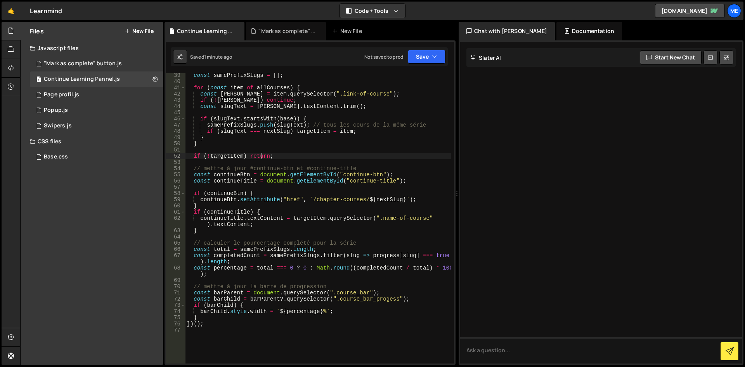
click at [263, 158] on div "const samePrefixSlugs = [ ] ; for ( const item of allCourses ) { const linkEl =…" at bounding box center [317, 223] width 265 height 303
type textarea "})();"
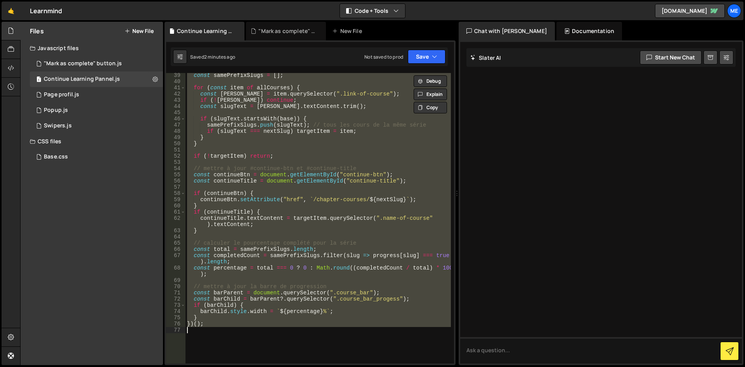
click at [75, 53] on div "Javascript files" at bounding box center [92, 48] width 142 height 16
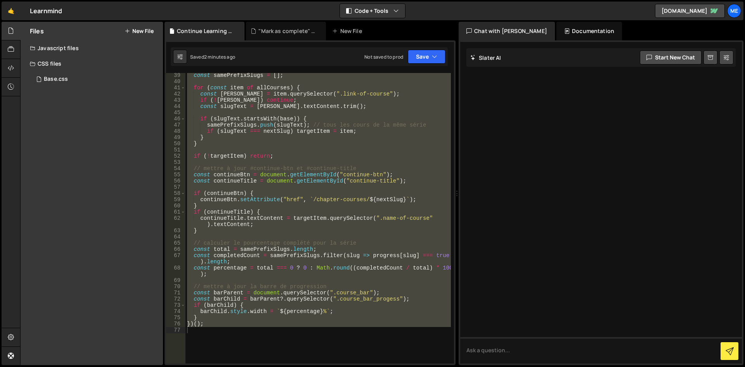
click at [68, 50] on div "Javascript files" at bounding box center [92, 48] width 142 height 16
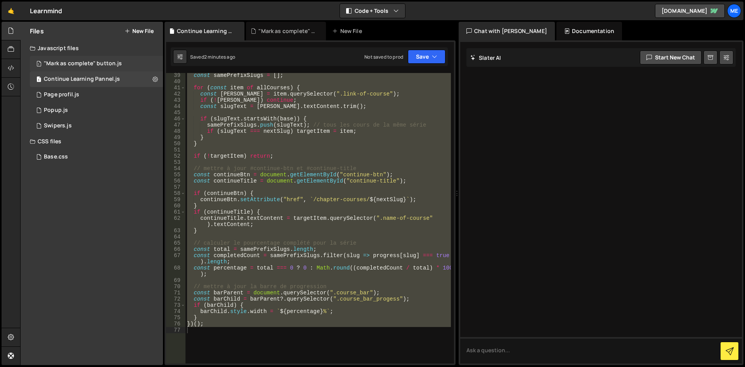
click at [64, 61] on div ""Mark as complete" button.js" at bounding box center [83, 63] width 78 height 7
click at [0, 0] on div "async function saveProgressAndRefresh ( ) { try { userJson . progress = progres…" at bounding box center [0, 0] width 0 height 0
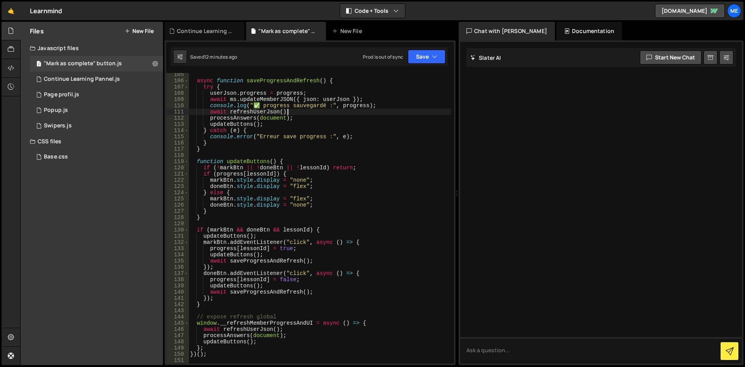
type textarea "})();"
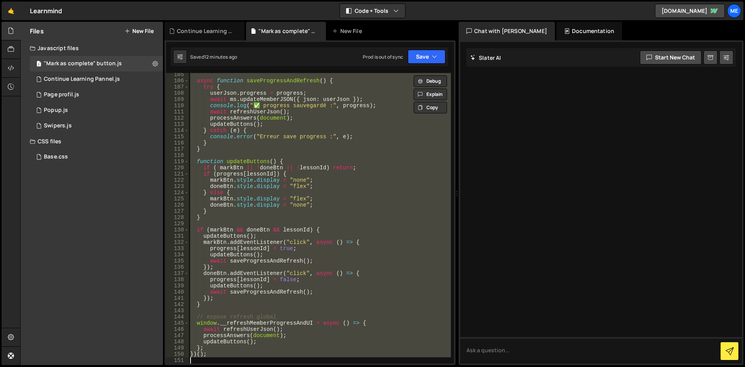
paste textarea
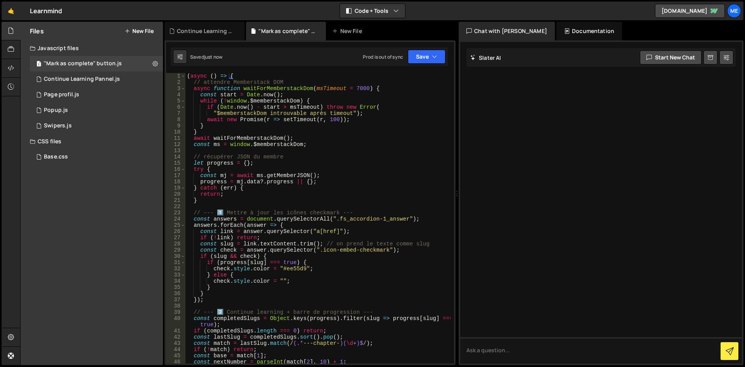
scroll to position [395, 0]
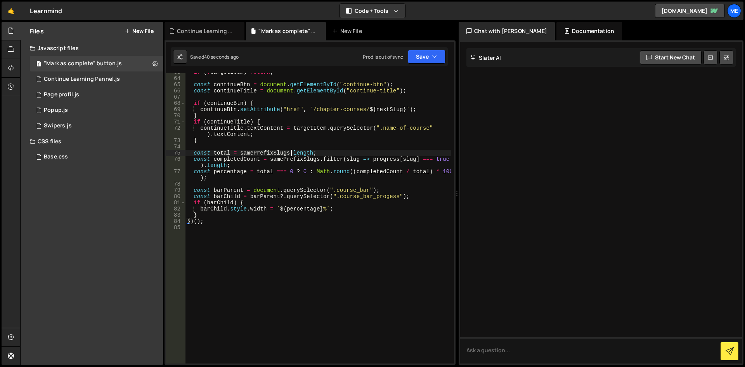
click at [289, 156] on div "if ( ! targetItem ) return ; const continueBtn = document . getElementById ( "c…" at bounding box center [317, 220] width 265 height 303
type textarea "})();"
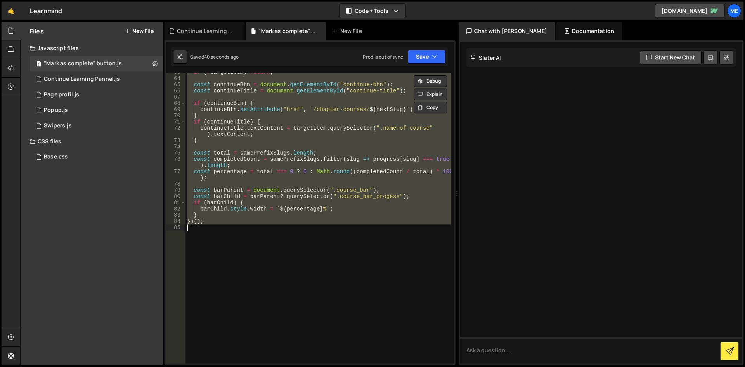
paste textarea
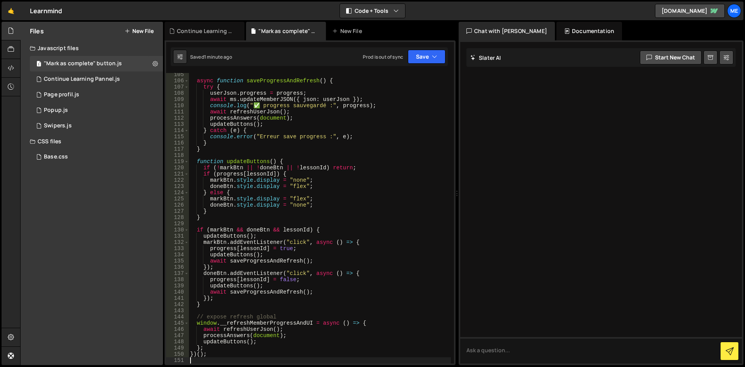
click at [347, 245] on div "async function saveProgressAndRefresh ( ) { try { userJson . progress = progres…" at bounding box center [320, 222] width 262 height 303
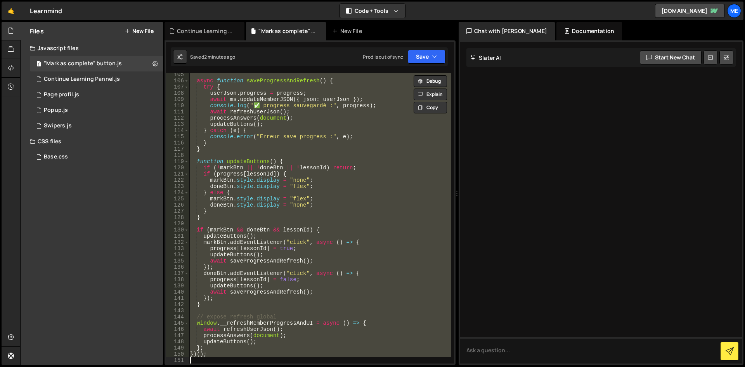
click at [330, 151] on div "async function saveProgressAndRefresh ( ) { try { userJson . progress = progres…" at bounding box center [320, 222] width 262 height 303
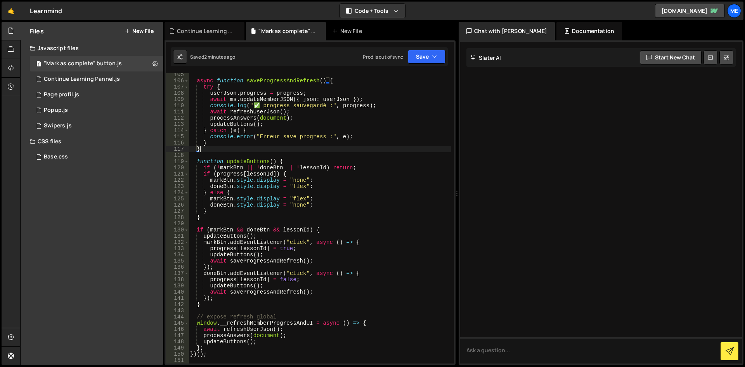
type textarea "})();"
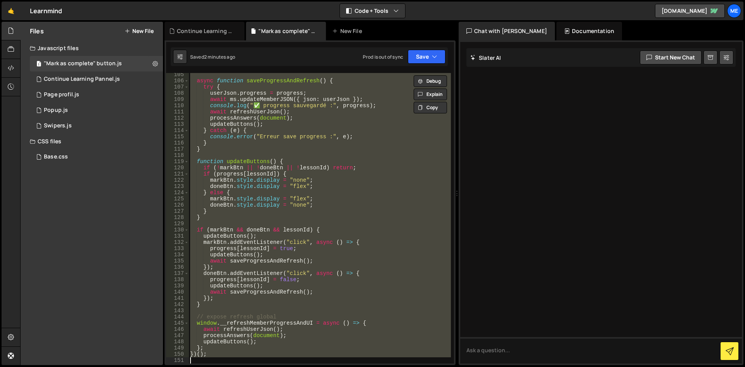
paste textarea
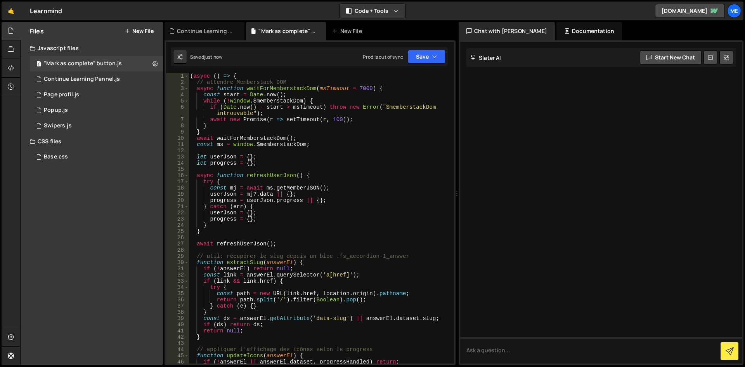
scroll to position [0, 0]
click at [367, 181] on div "( async ( ) => { // attendre Memberstack DOM async function waitForMemberstackD…" at bounding box center [320, 224] width 262 height 303
click at [256, 135] on div "( async ( ) => { // attendre Memberstack DOM async function waitForMemberstackD…" at bounding box center [320, 224] width 262 height 303
type textarea "})();"
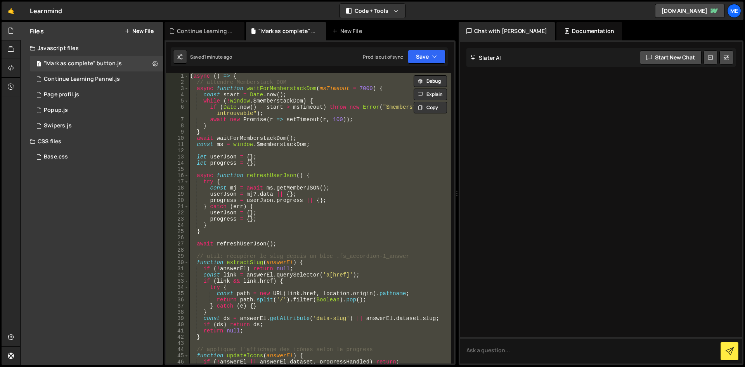
paste textarea
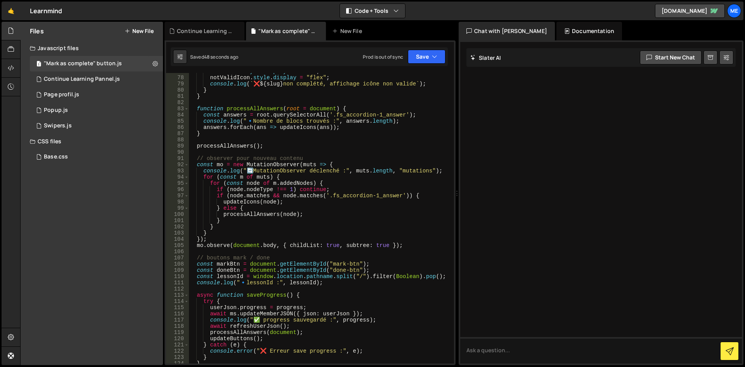
scroll to position [355, 0]
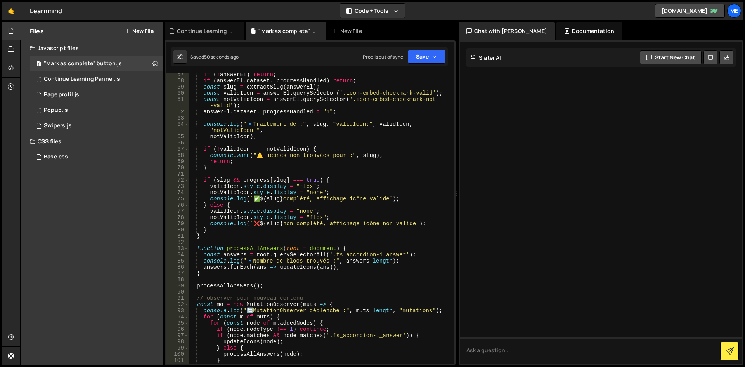
click at [329, 101] on div "if ( ! answerEl ) return ; if ( answerEl . dataset . _progressHandled ) return …" at bounding box center [320, 222] width 262 height 303
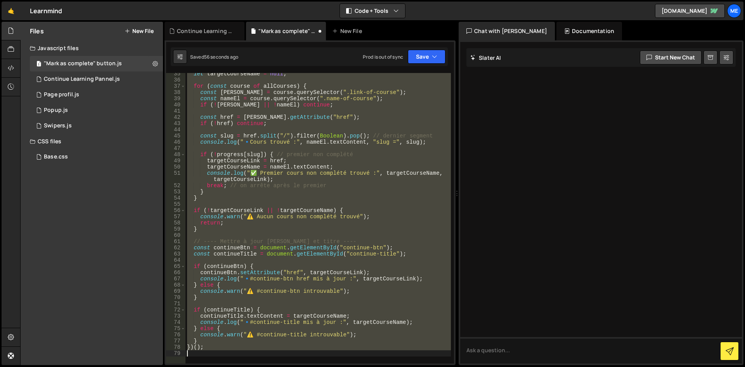
scroll to position [120, 0]
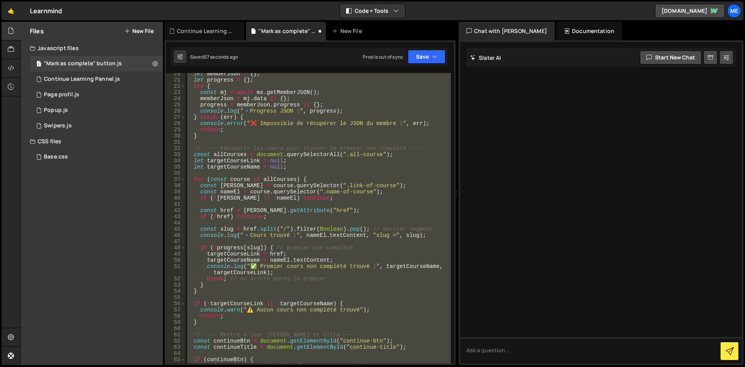
click at [322, 116] on div "let memberJson = { } ; let progress = { } ; try { const mj = await ms . getMemb…" at bounding box center [317, 218] width 265 height 290
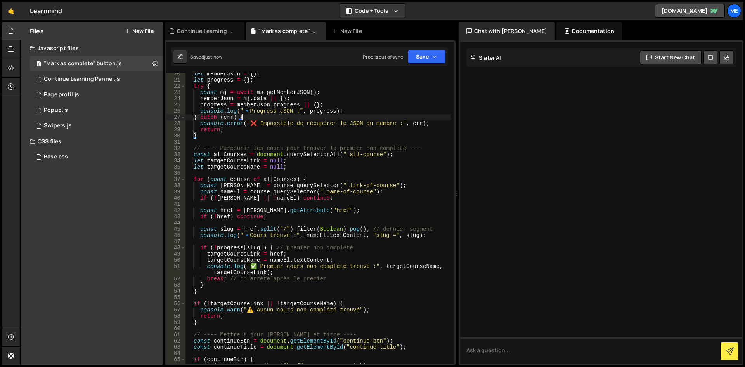
click at [319, 151] on div "let memberJson = { } ; let progress = { } ; try { const mj = await ms . getMemb…" at bounding box center [317, 222] width 265 height 303
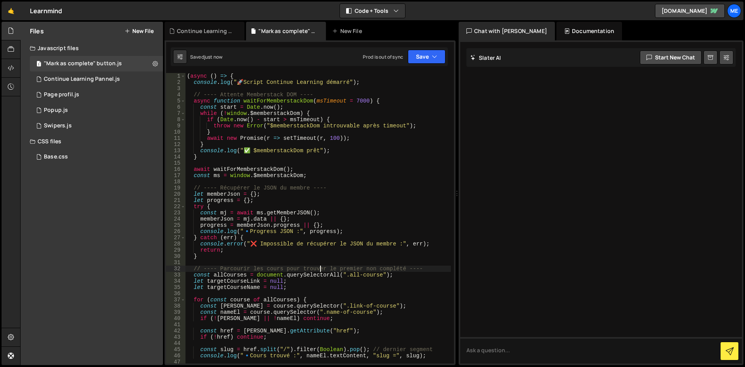
scroll to position [0, 0]
type textarea "})();"
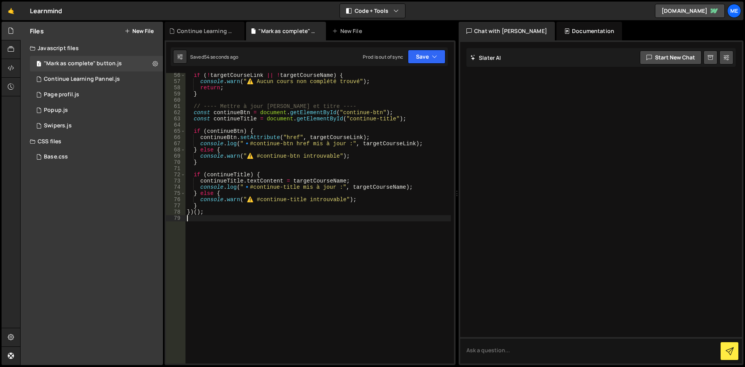
click at [348, 63] on div "Saved 54 seconds ago Prod is out of sync Upgrade to Edit Save Save to Staging S…" at bounding box center [309, 56] width 277 height 19
click at [340, 93] on div "if ( ! targetCourseLink || ! targetCourseName ) { console . warn ( "⚠️ Aucun co…" at bounding box center [317, 223] width 265 height 303
type textarea "})();"
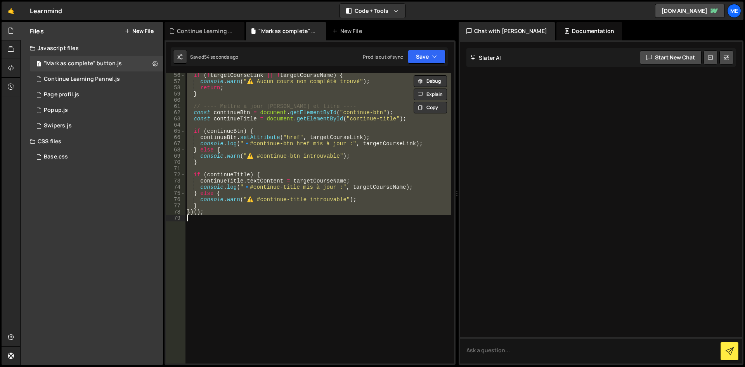
paste textarea
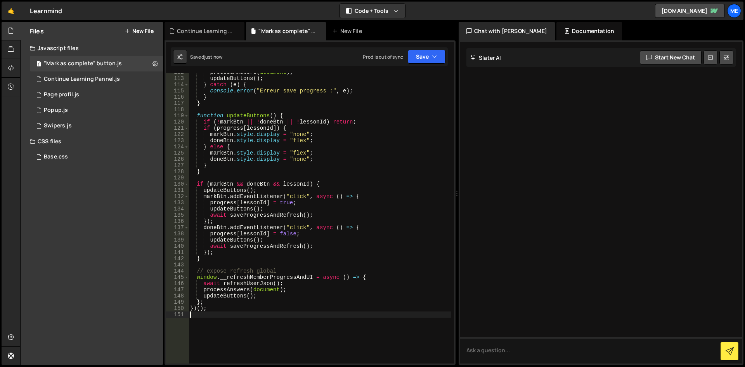
scroll to position [606, 0]
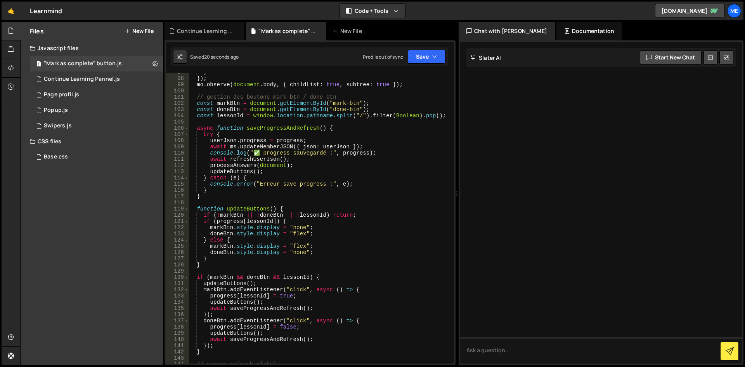
click at [341, 146] on div "} }) ; mo . observe ( document . body , { childList : true , subtree : true }) …" at bounding box center [320, 220] width 262 height 303
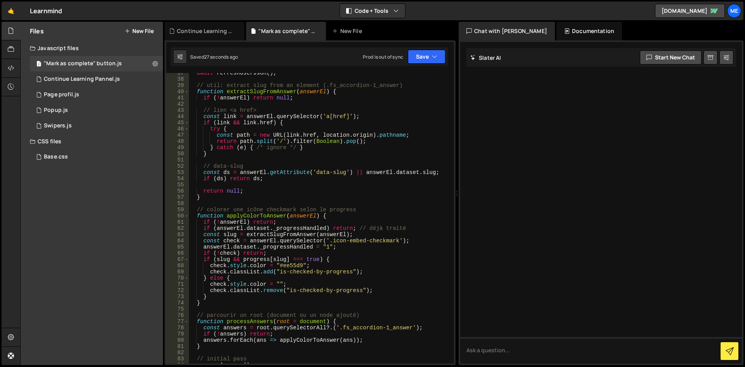
scroll to position [233, 0]
click at [372, 256] on div "await refreshUserJson ( ) ; // util: extract slug from an element (.fs_accordio…" at bounding box center [320, 221] width 262 height 303
click at [341, 173] on div "await refreshUserJson ( ) ; // util: extract slug from an element (.fs_accordio…" at bounding box center [320, 221] width 262 height 303
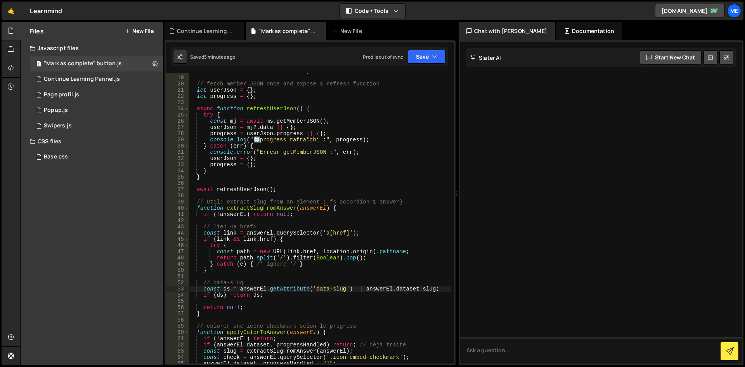
click at [375, 172] on div "const ms = window . $memberstackDom ; // fetch member JSON once and expose a re…" at bounding box center [320, 219] width 262 height 303
type textarea "})();"
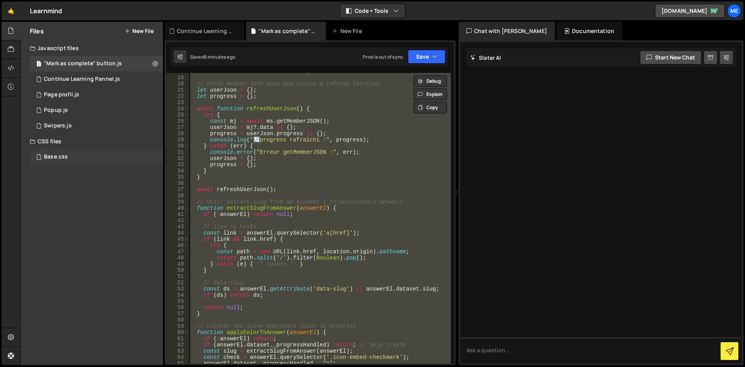
click at [87, 155] on div "Base.css 0" at bounding box center [96, 157] width 133 height 16
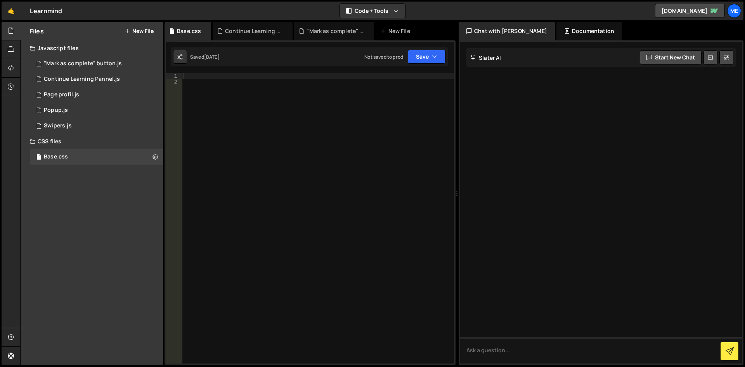
click at [281, 109] on div at bounding box center [318, 224] width 272 height 303
type textarea "#mark-btn{}"
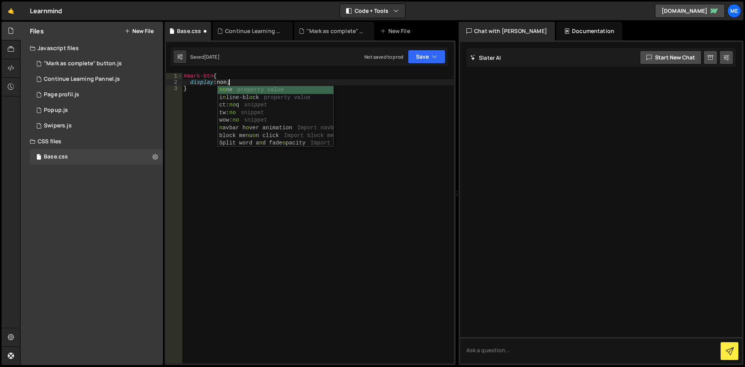
scroll to position [0, 3]
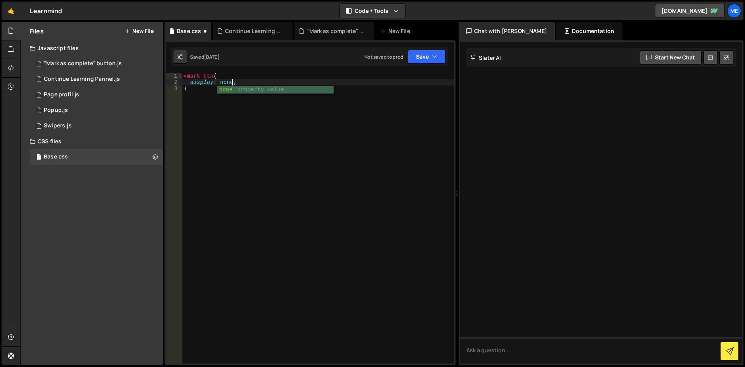
click at [212, 76] on div "#mark-btn { display : none ; }" at bounding box center [318, 224] width 272 height 303
type textarea "#mark-btn,"
click at [266, 113] on div "#mark-btn , #done-btn { display : none ; }" at bounding box center [318, 224] width 272 height 303
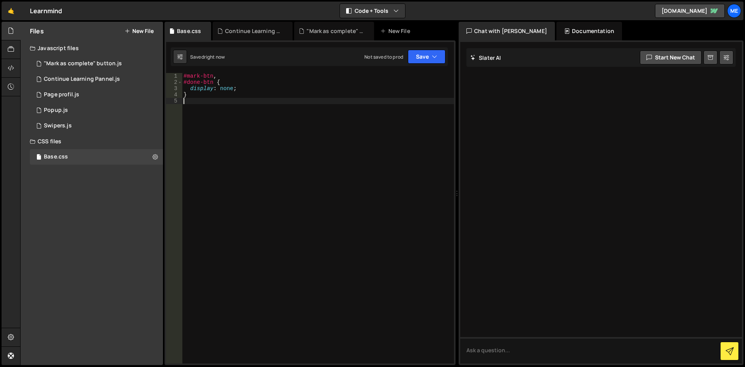
scroll to position [0, 0]
click at [431, 60] on button "Save" at bounding box center [427, 57] width 38 height 14
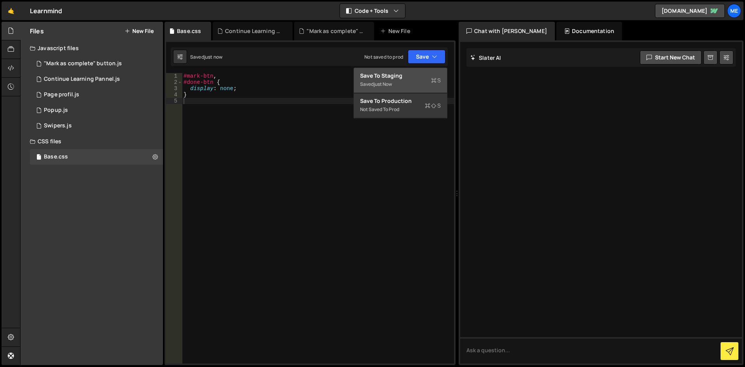
click at [410, 75] on div "Save to Staging S" at bounding box center [400, 76] width 81 height 8
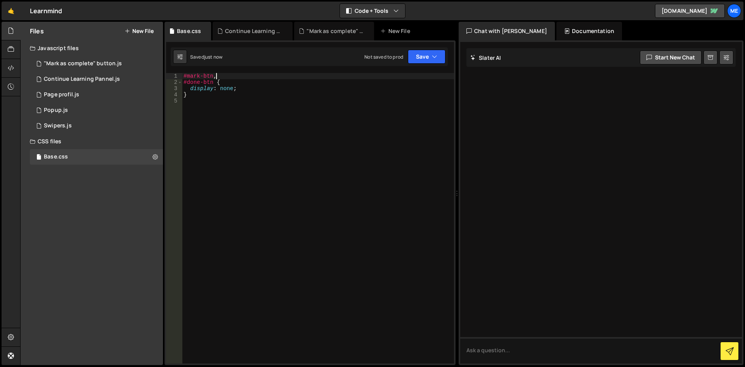
type textarea "#mark-btn,"
click at [407, 78] on div "#mark-btn , #done-btn { display : none ; }" at bounding box center [318, 224] width 272 height 303
click at [299, 102] on div "#mark-btn , #done-btn { display : none ; }" at bounding box center [318, 224] width 272 height 303
type textarea "}"
